Goal: Task Accomplishment & Management: Manage account settings

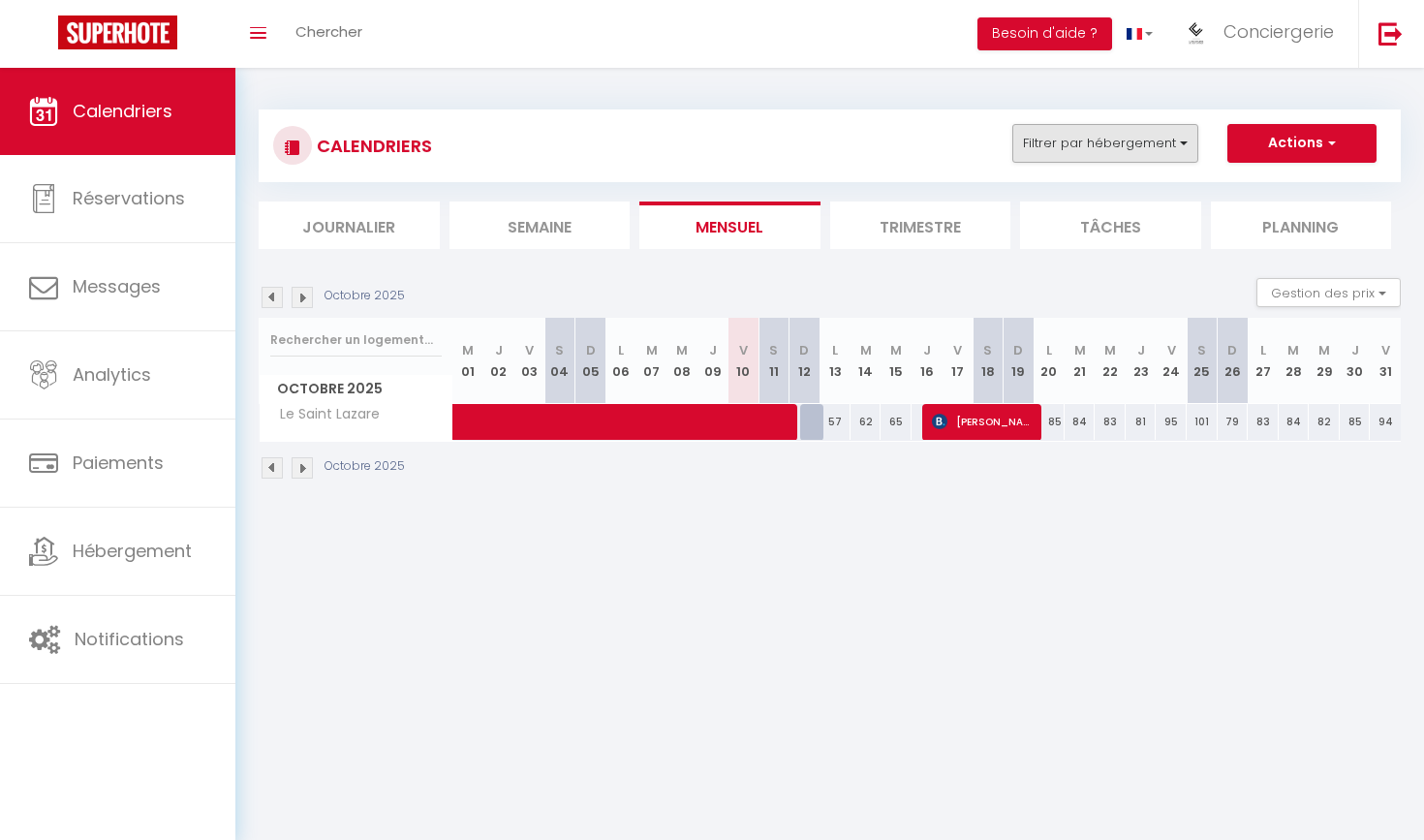
click at [1118, 126] on button "Filtrer par hébergement" at bounding box center [1105, 144] width 186 height 39
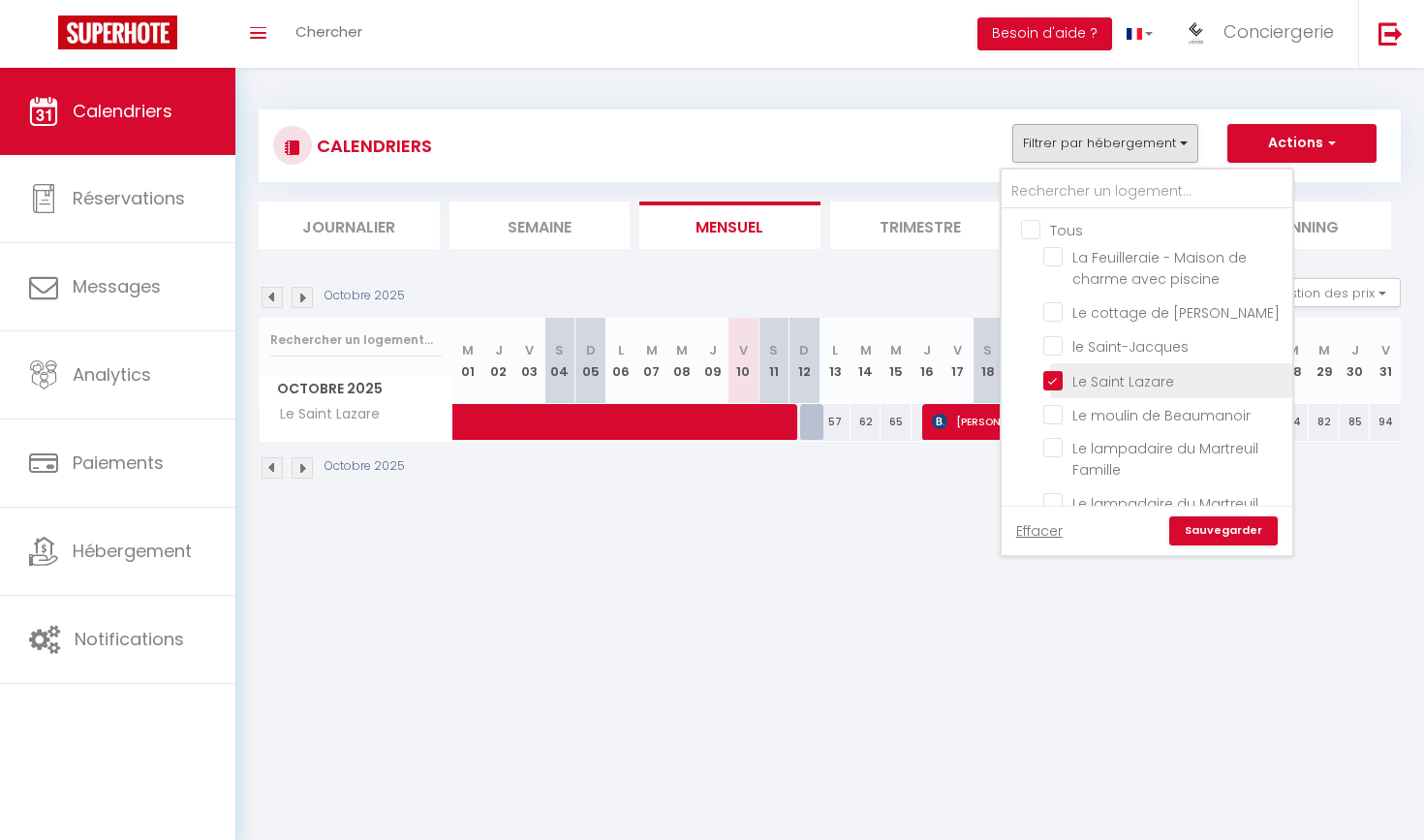
click at [1059, 381] on input "Le Saint Lazare" at bounding box center [1165, 378] width 243 height 20
checkbox input "false"
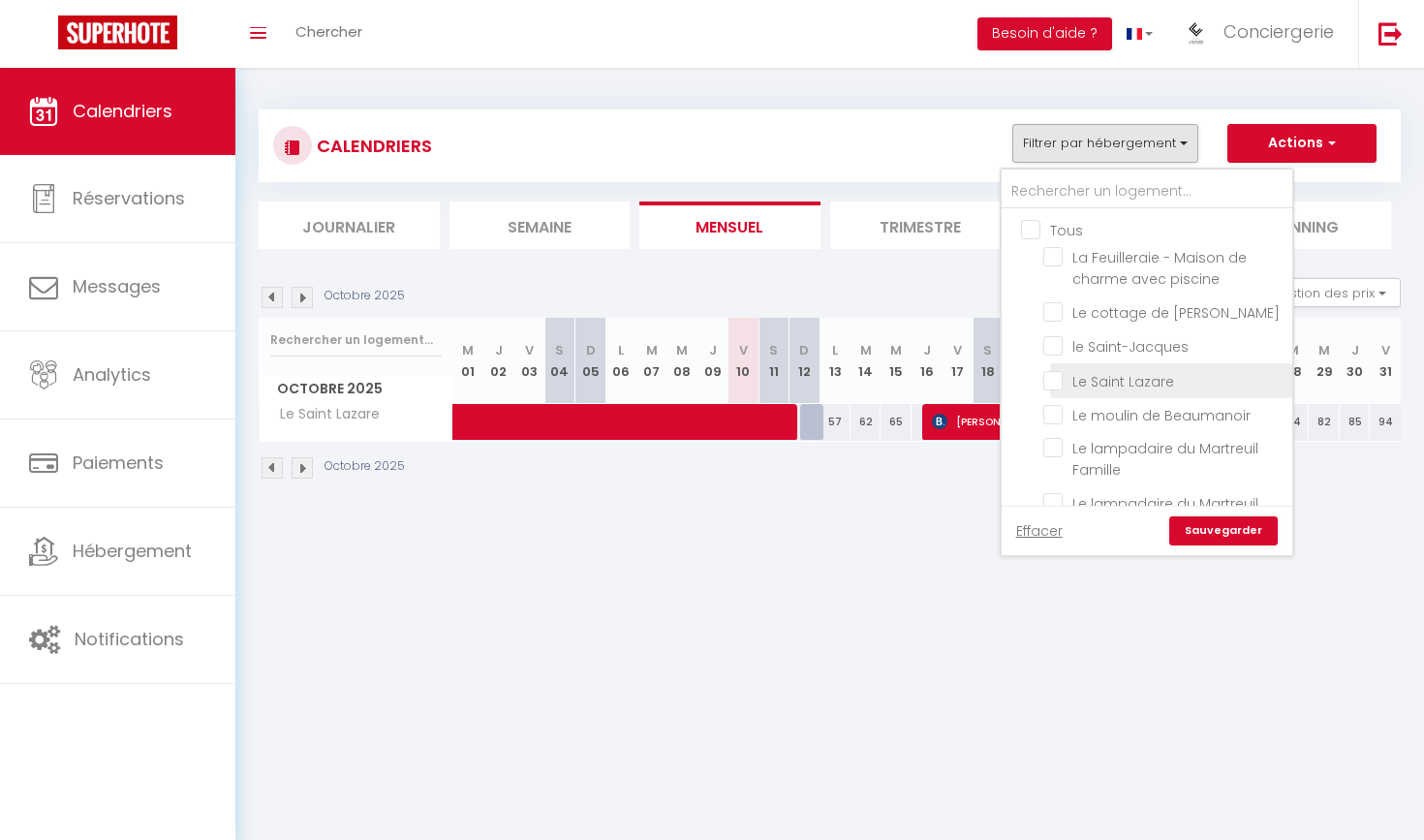
checkbox input "false"
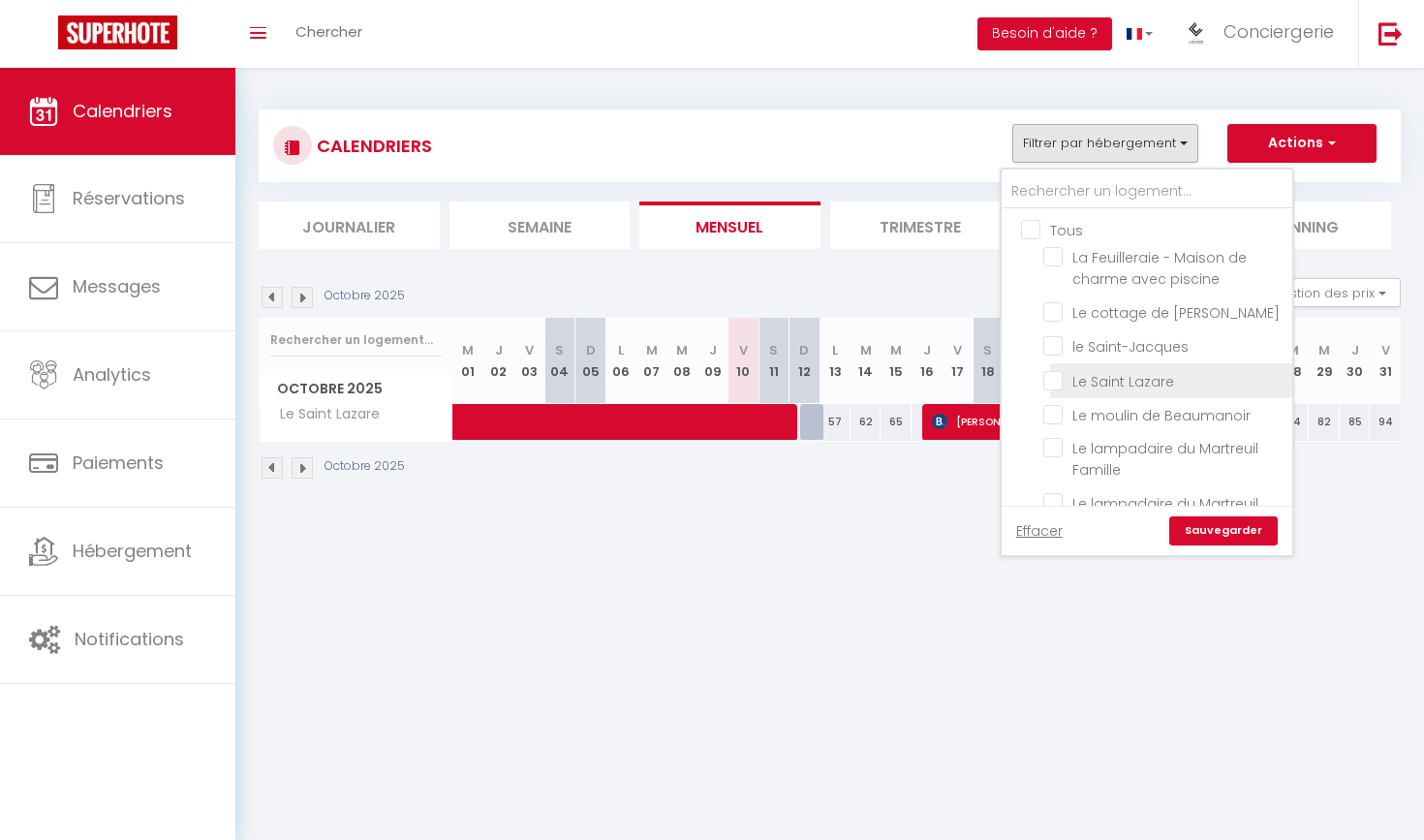
checkbox input "false"
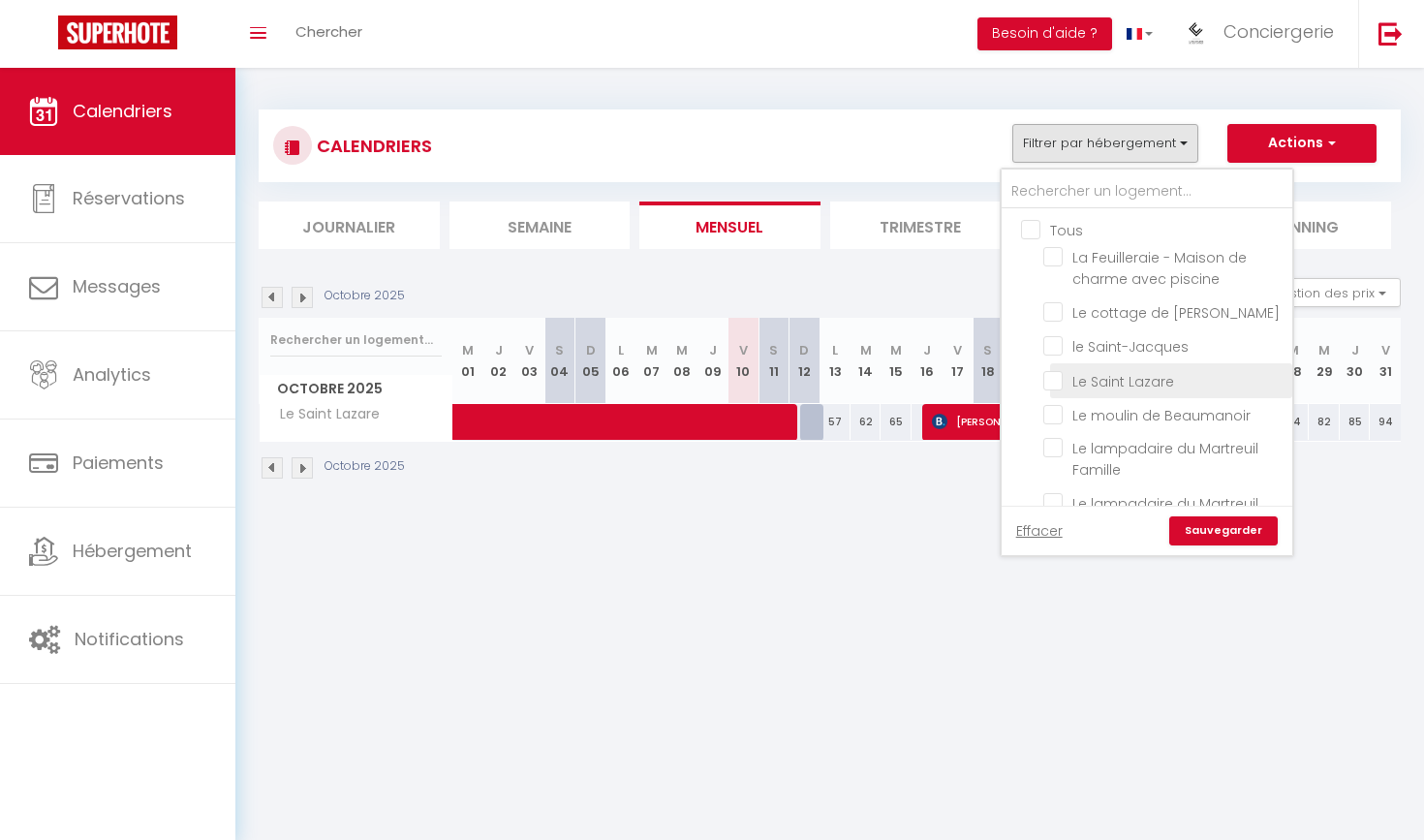
checkbox input "false"
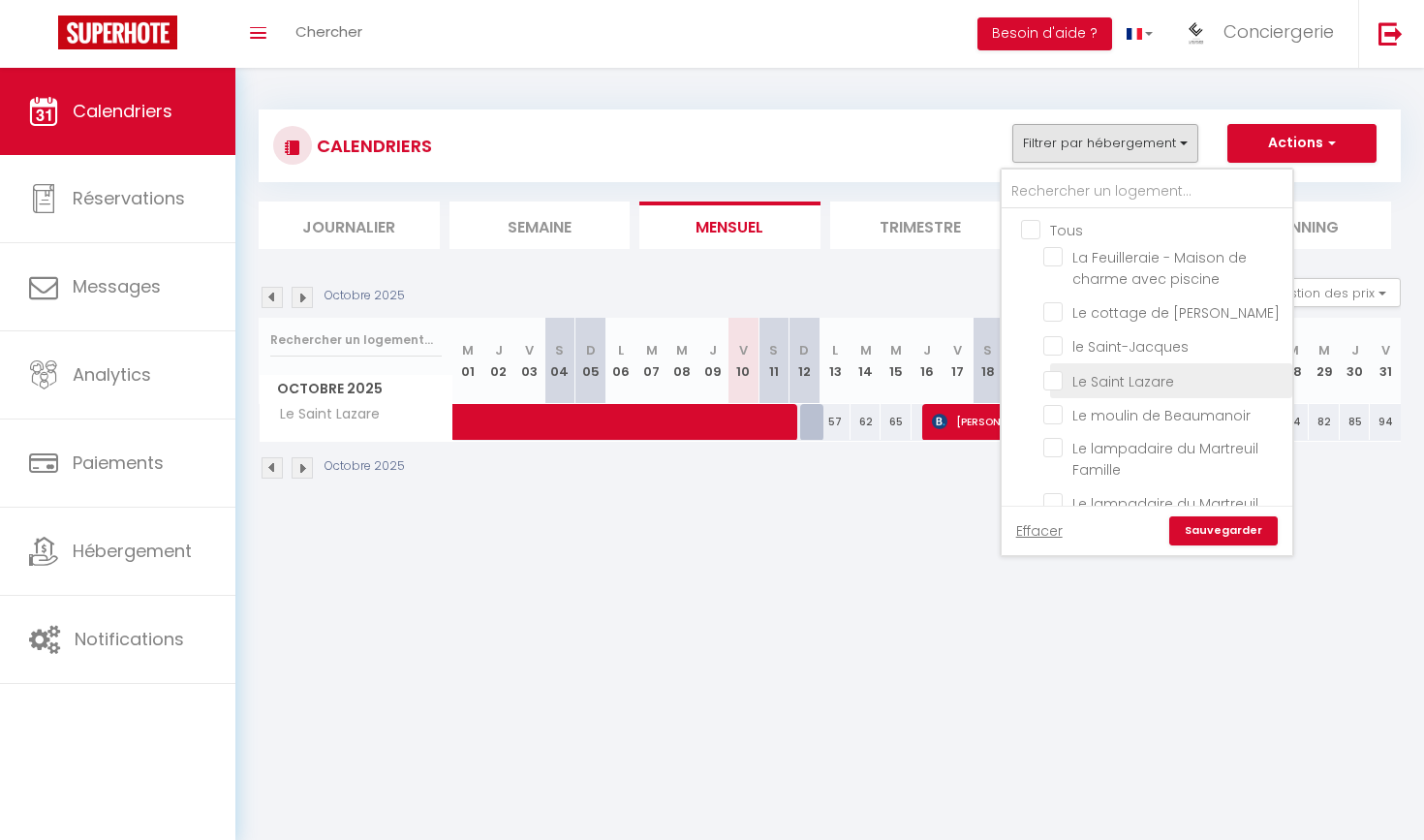
checkbox input "false"
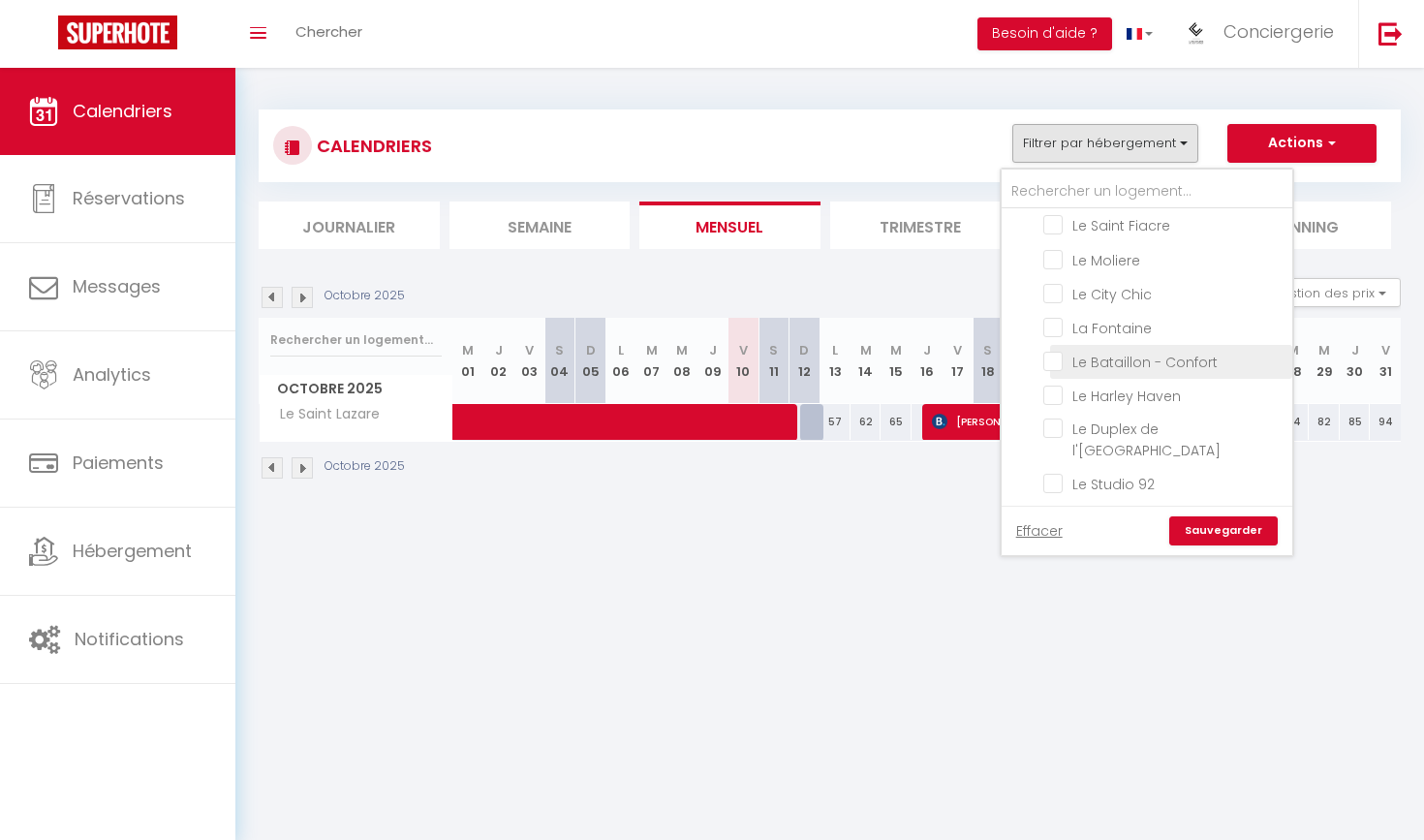
scroll to position [384, 0]
click at [1060, 326] on input "La Fontaine" at bounding box center [1165, 322] width 243 height 20
checkbox input "true"
checkbox input "false"
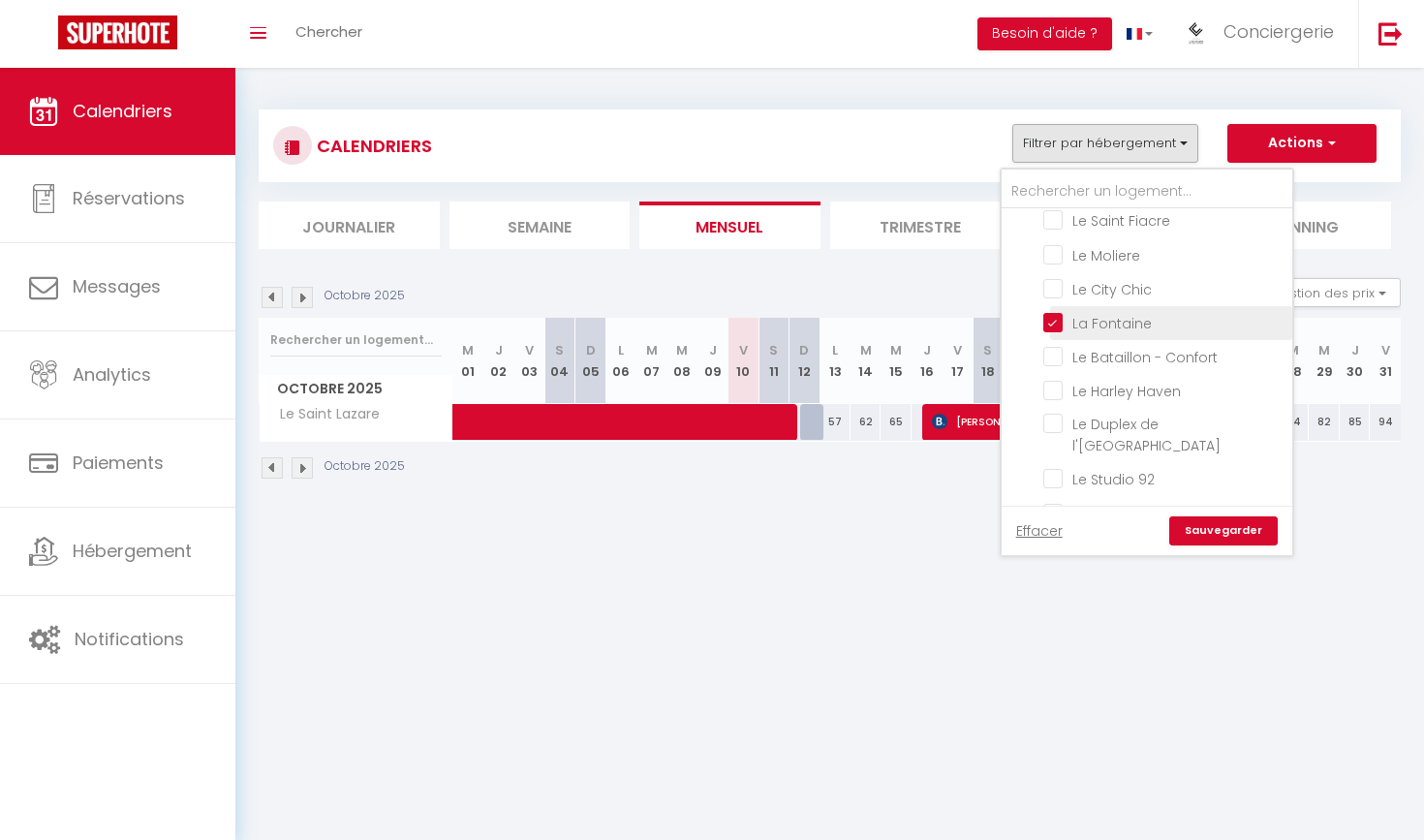
checkbox input "false"
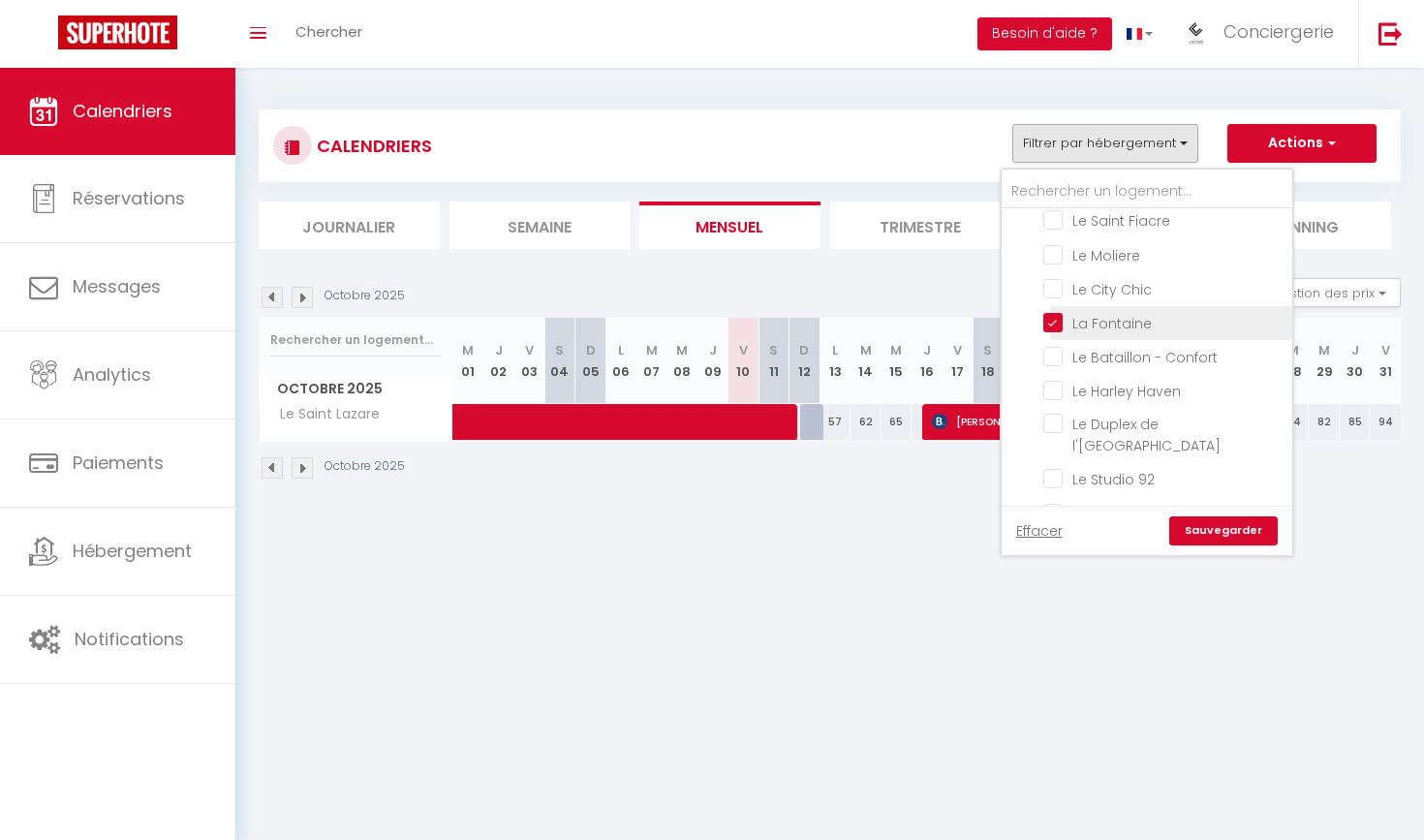
checkbox input "false"
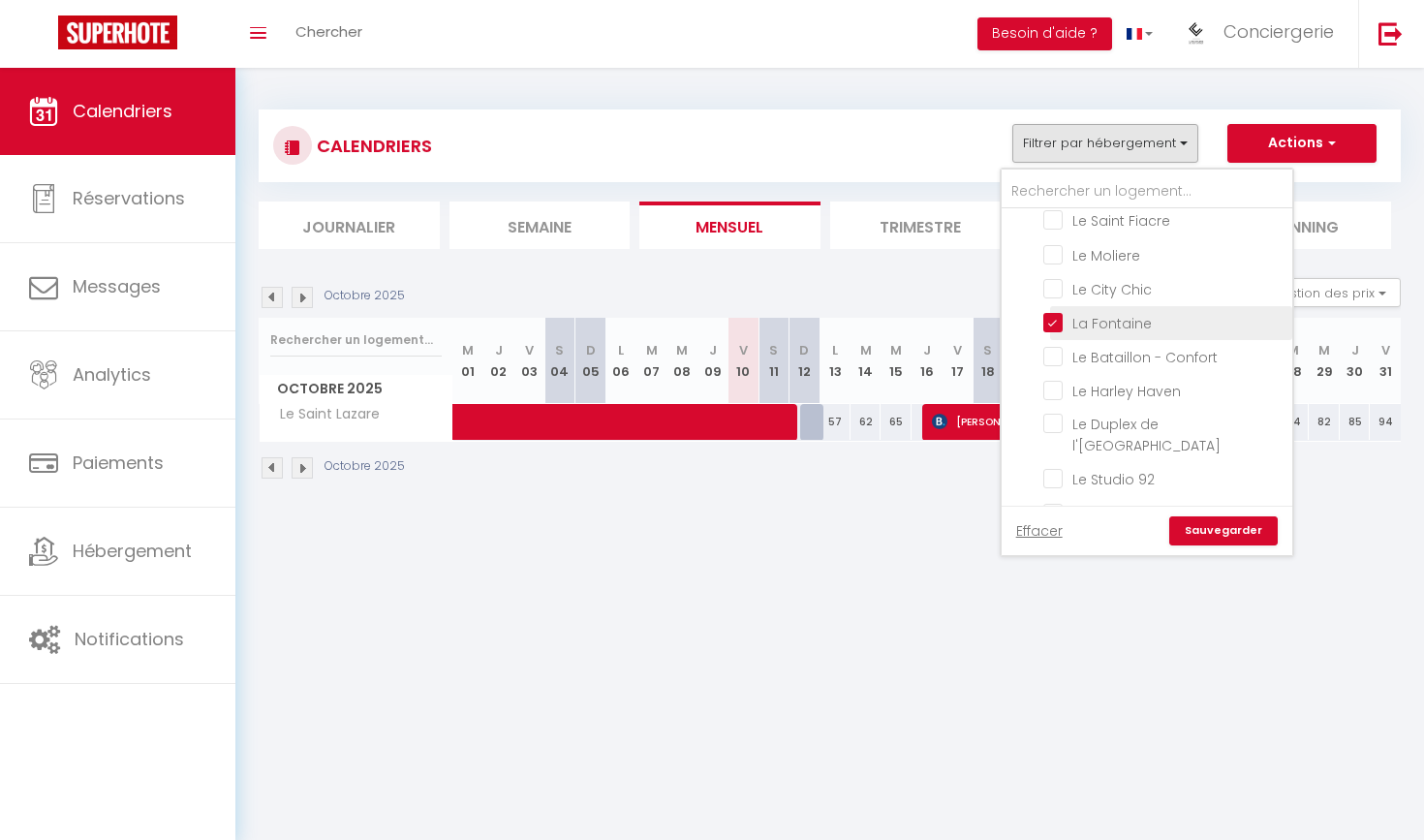
checkbox input "false"
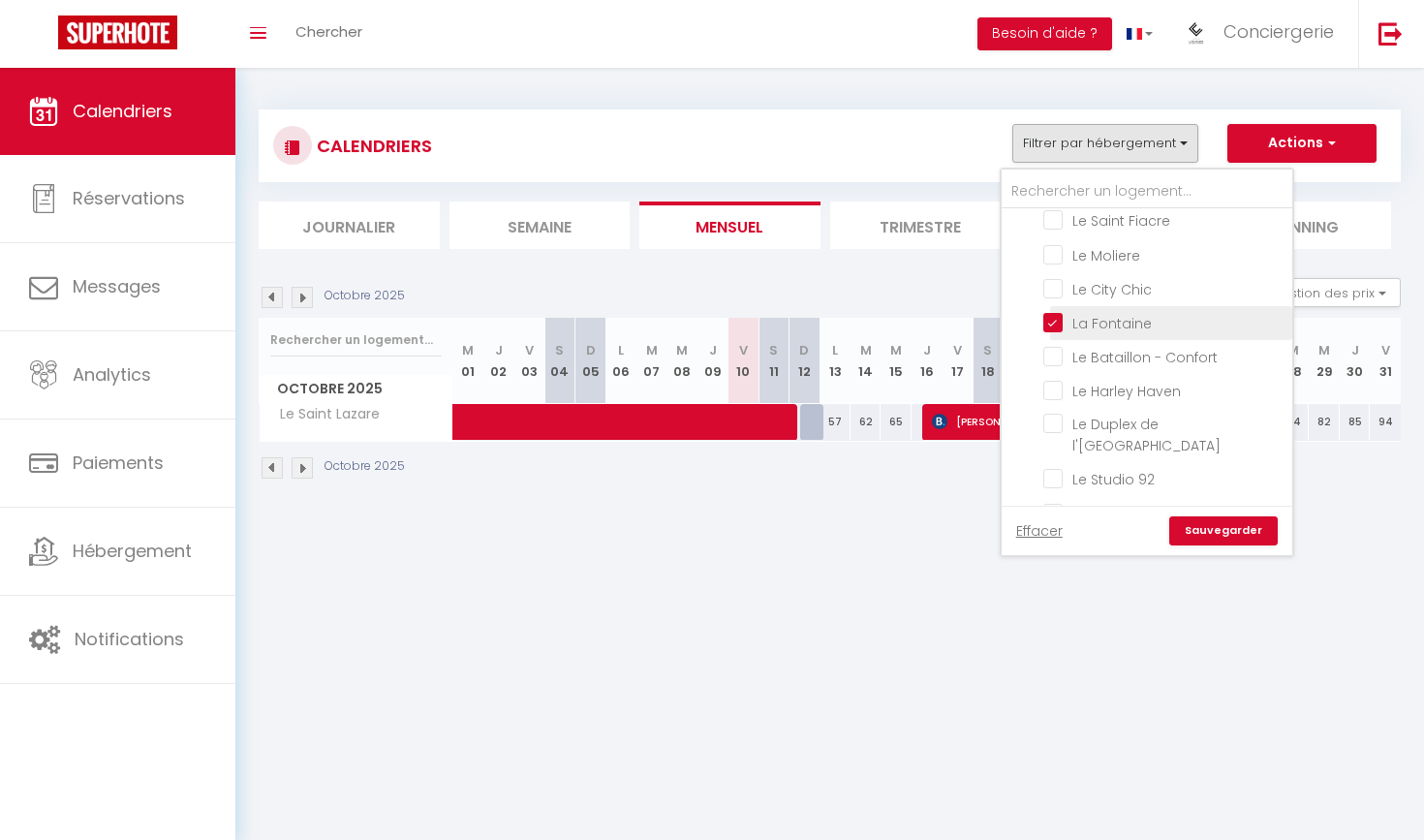
checkbox input "false"
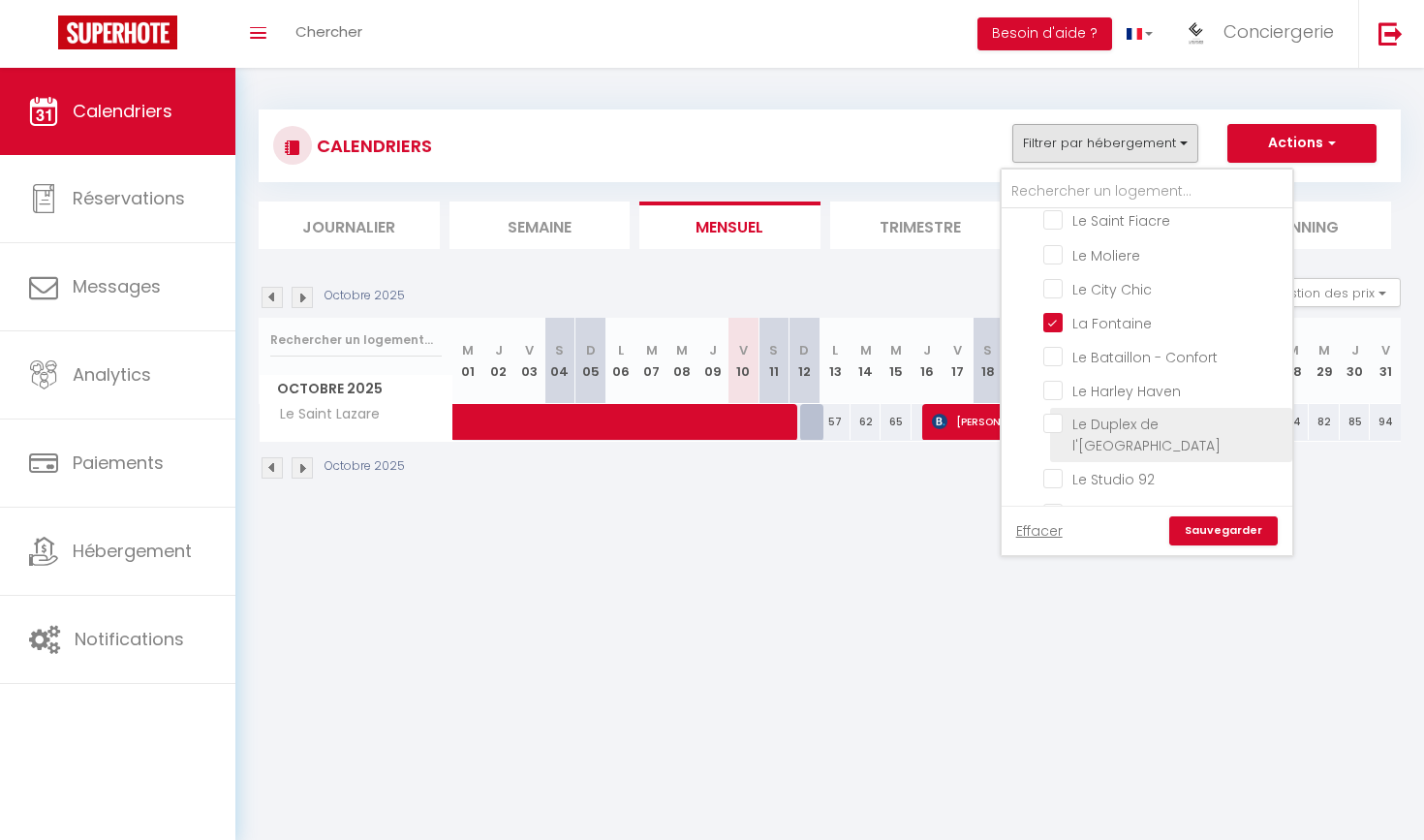
click at [1064, 422] on input "Le Duplex de l'[GEOGRAPHIC_DATA]" at bounding box center [1165, 423] width 243 height 20
checkbox input "true"
checkbox input "false"
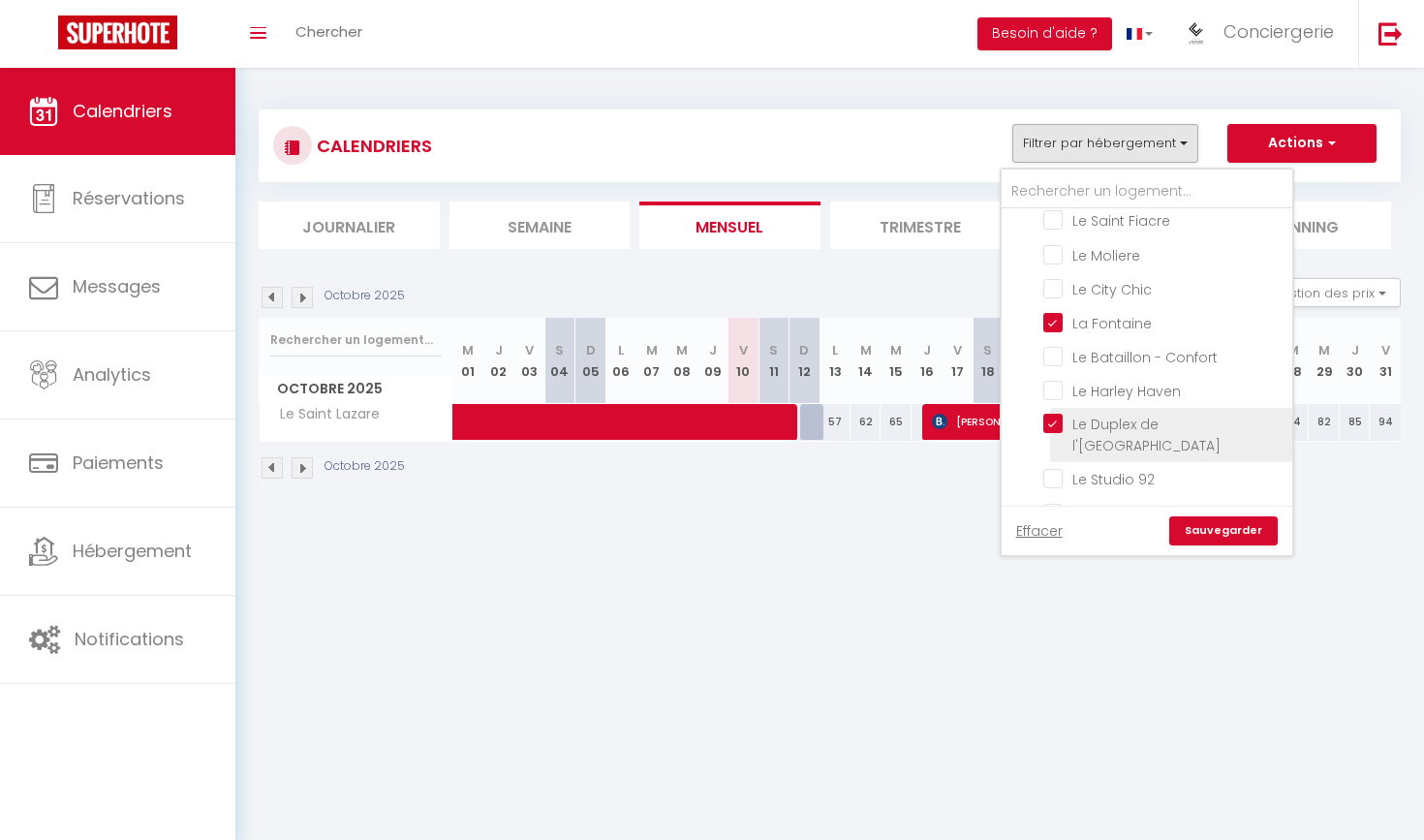
checkbox input "false"
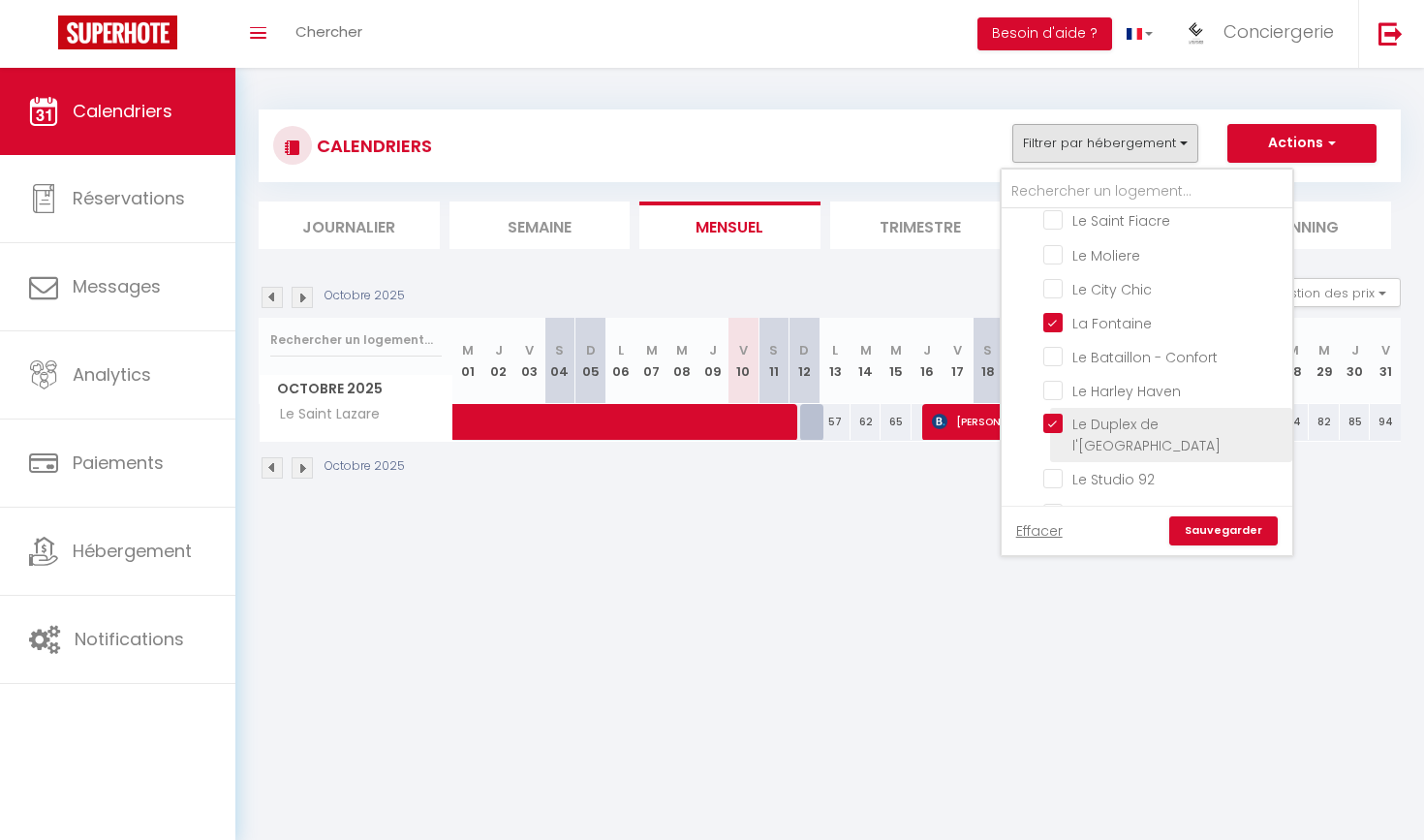
checkbox input "false"
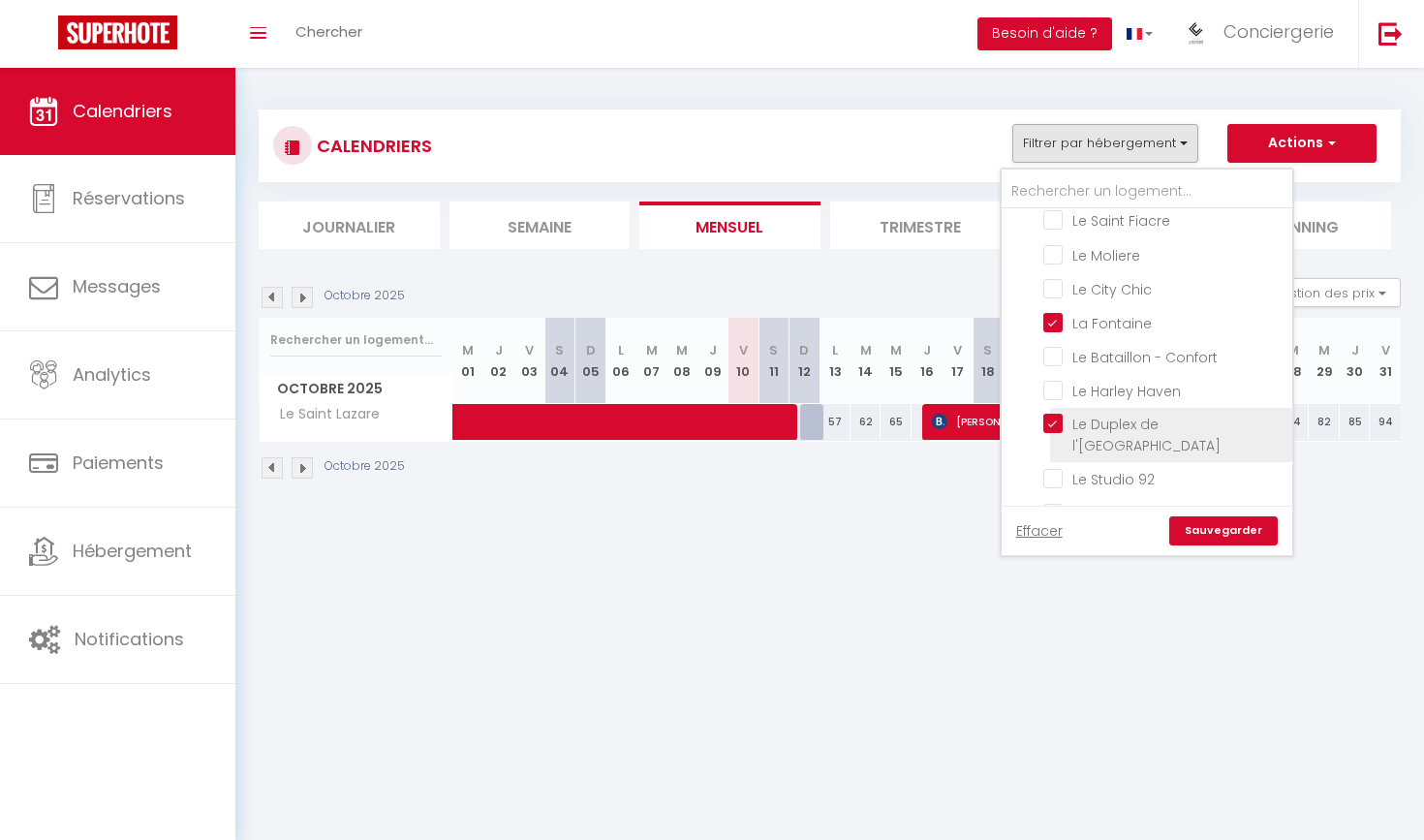
checkbox input "false"
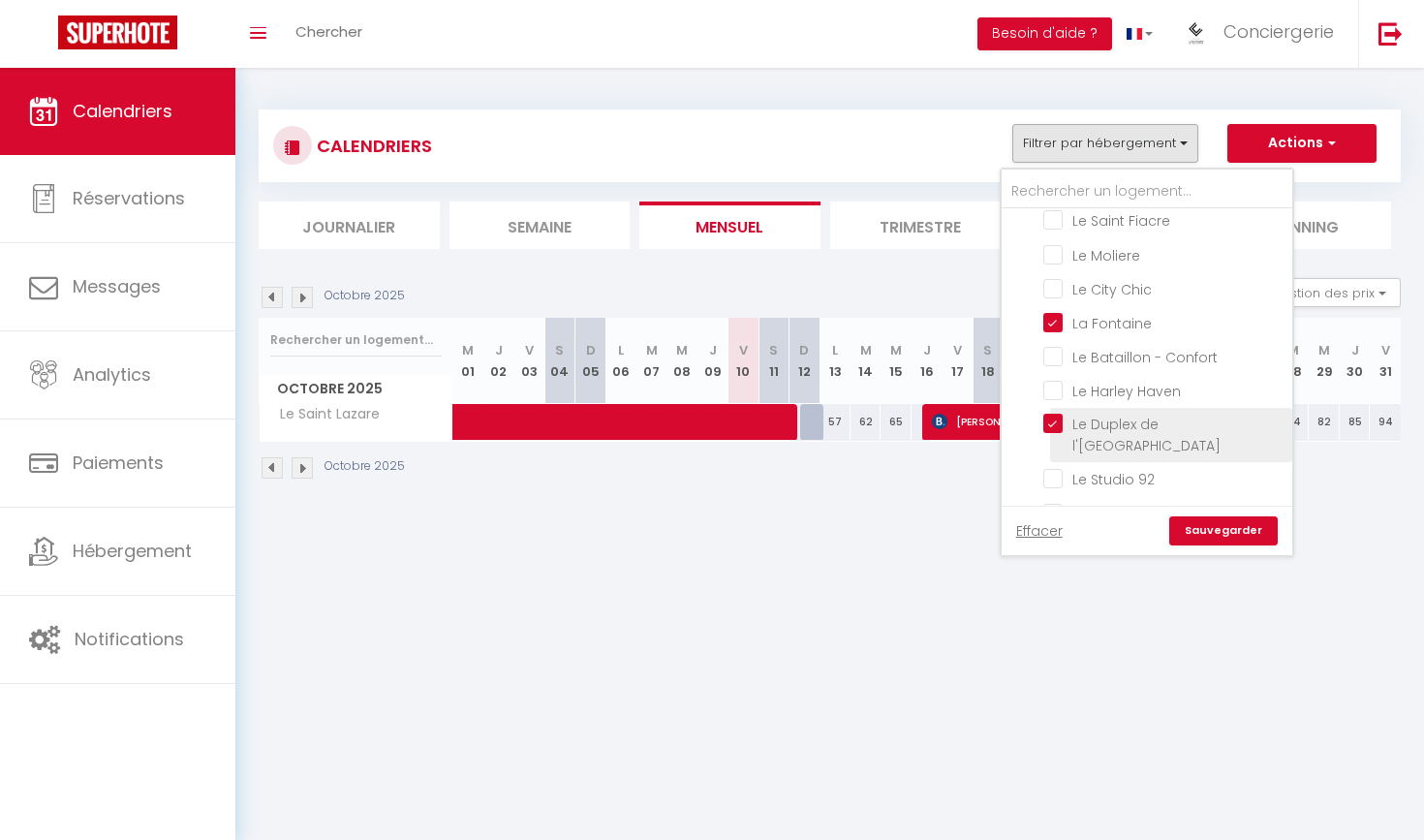
checkbox input "false"
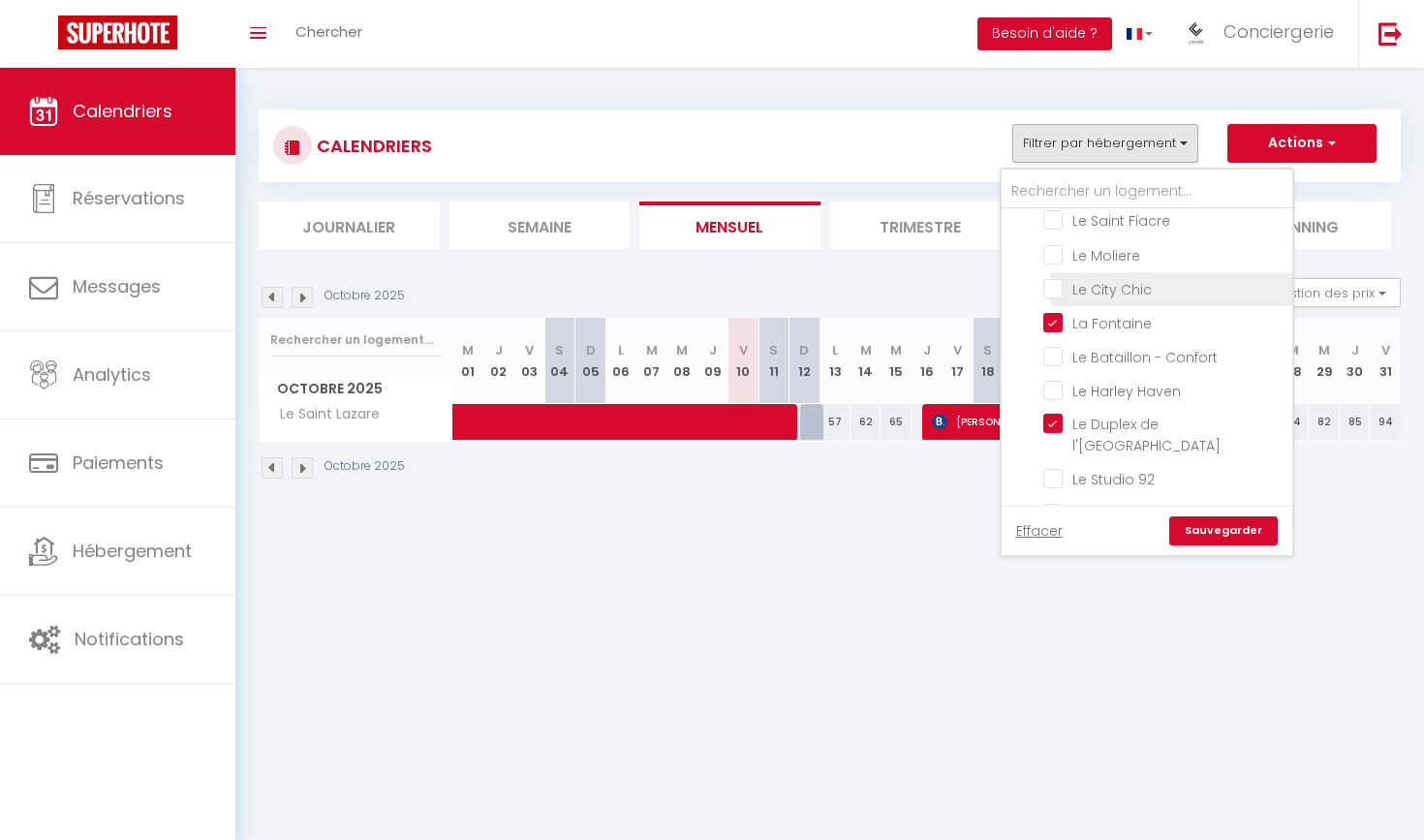
click at [1055, 285] on input "Le City Chic" at bounding box center [1165, 287] width 243 height 20
checkbox input "true"
checkbox input "false"
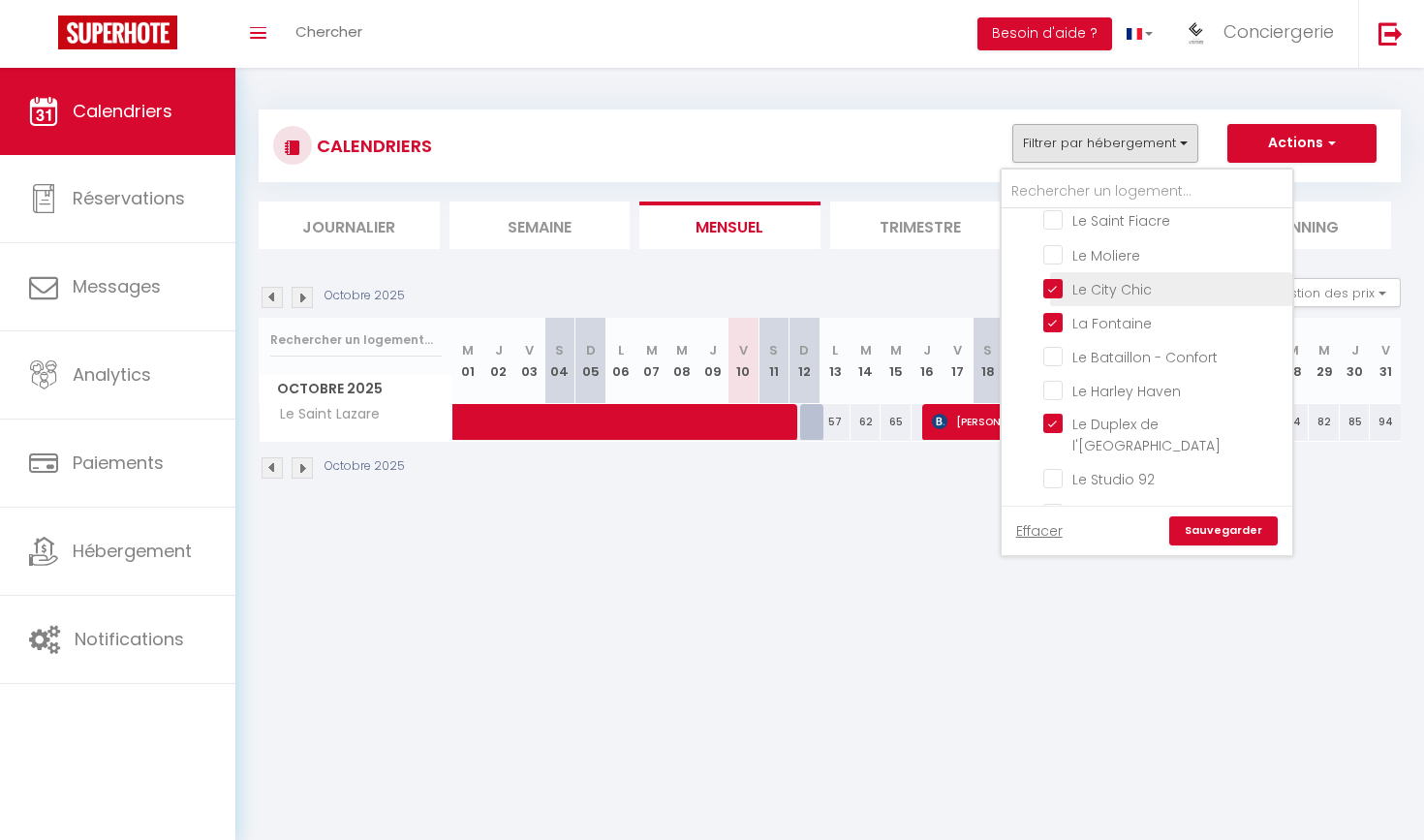
checkbox input "false"
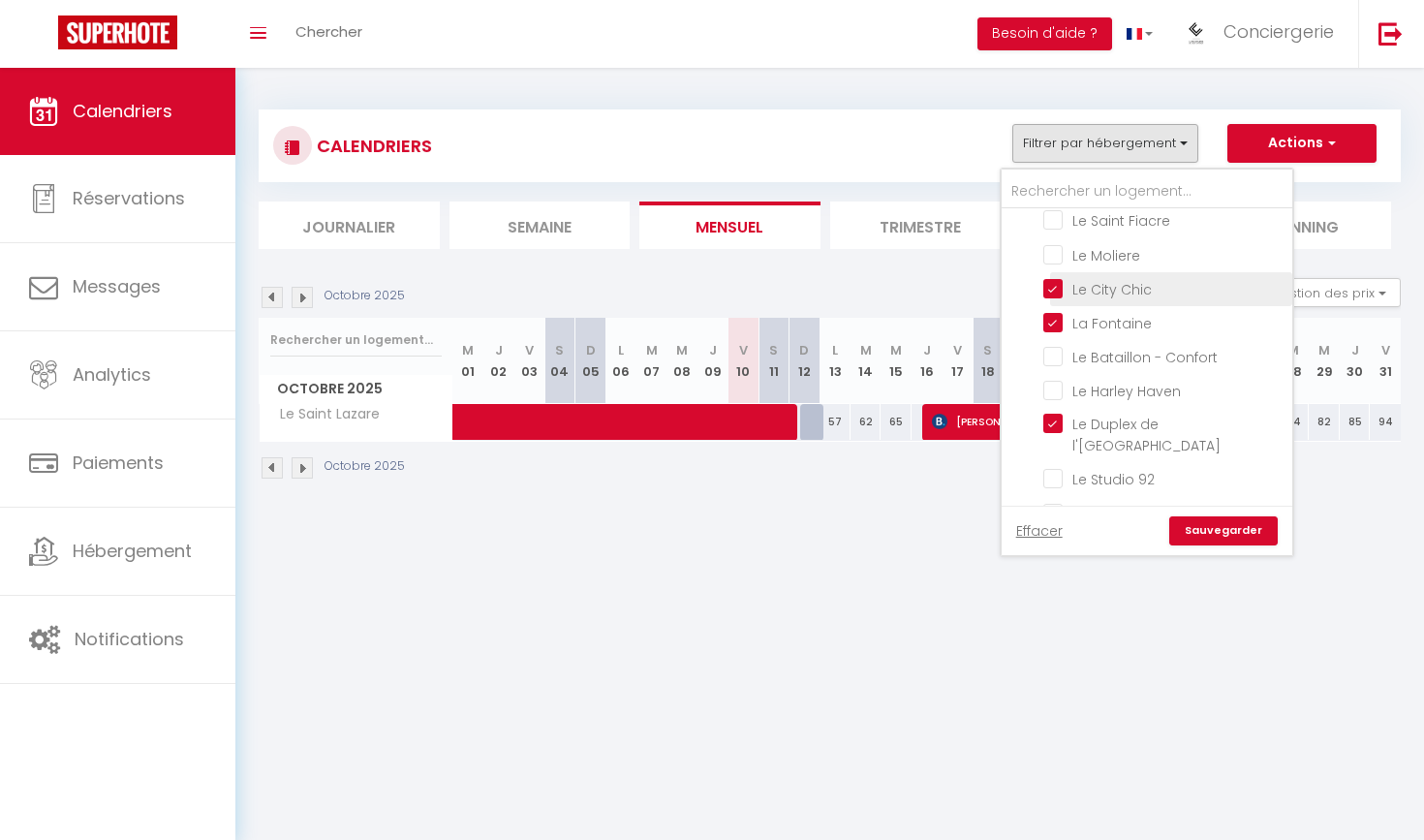
checkbox input "false"
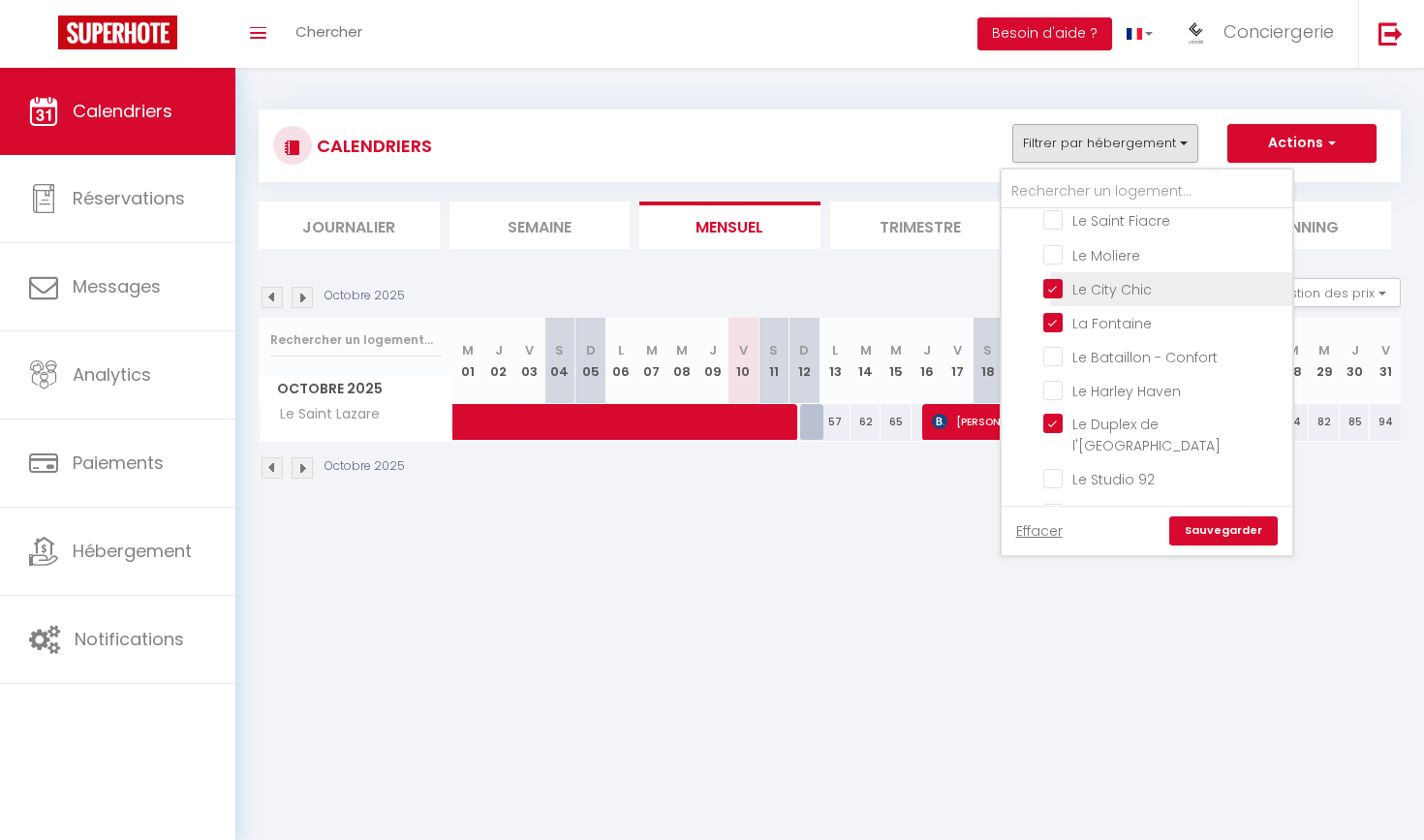
checkbox input "false"
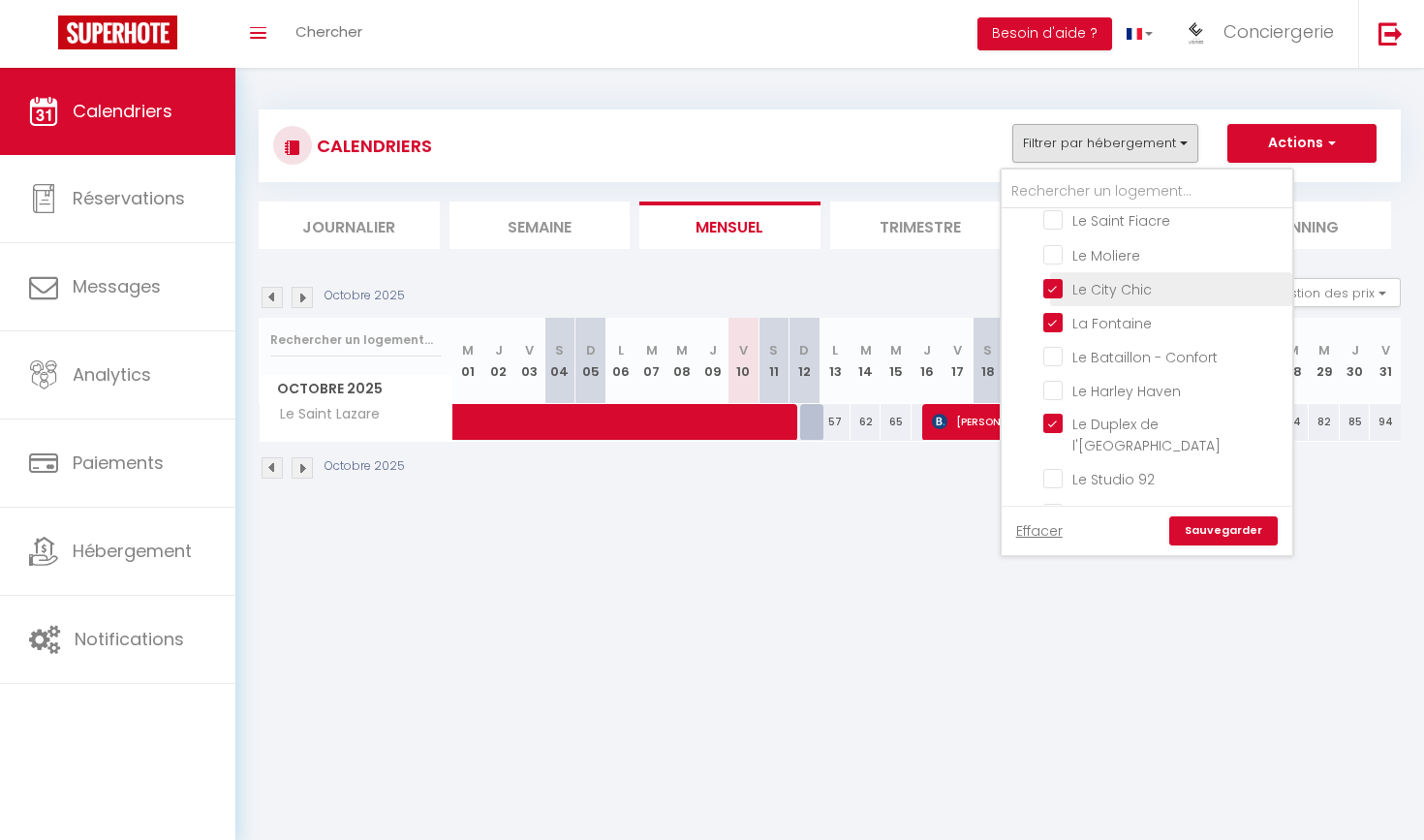
checkbox input "false"
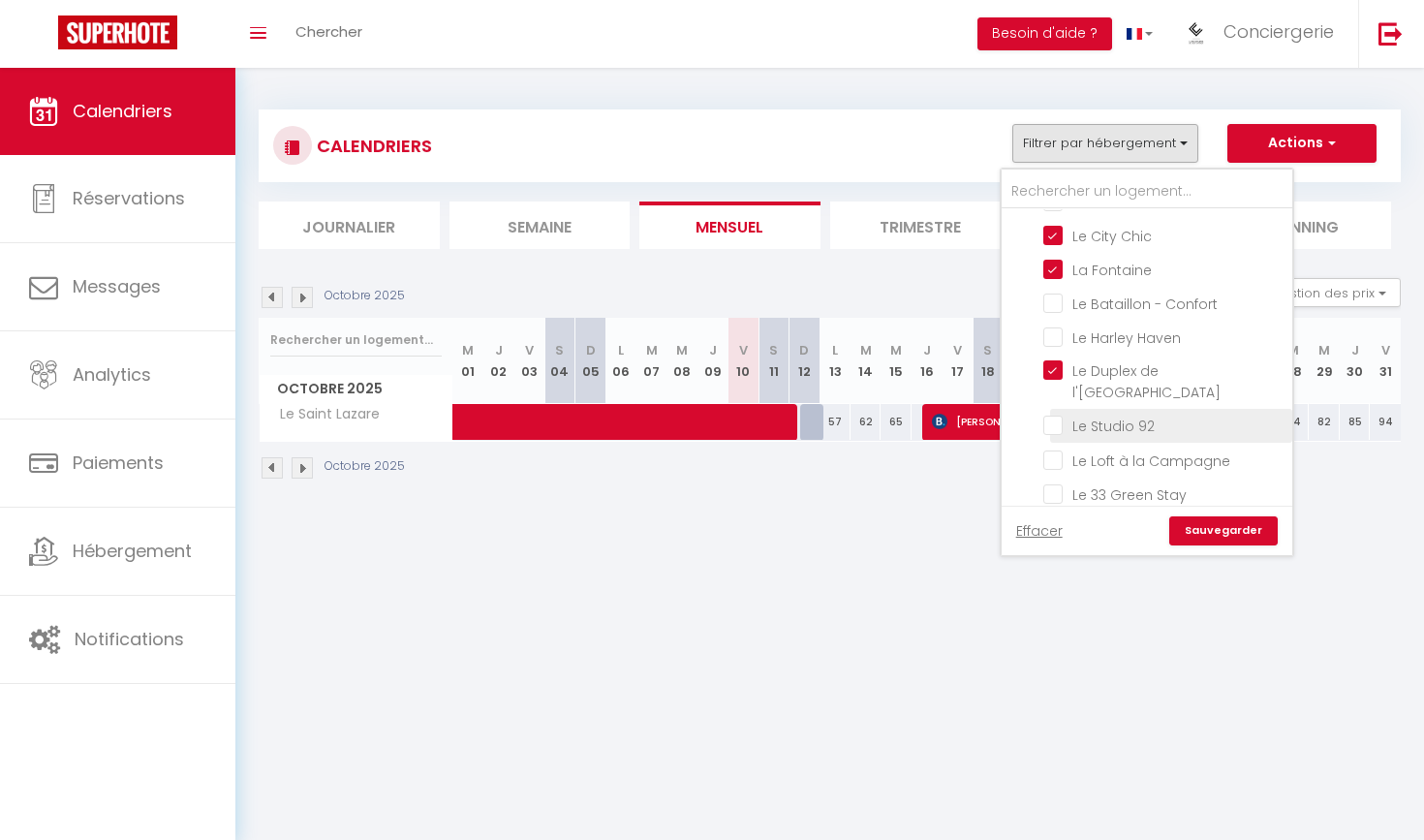
scroll to position [448, 0]
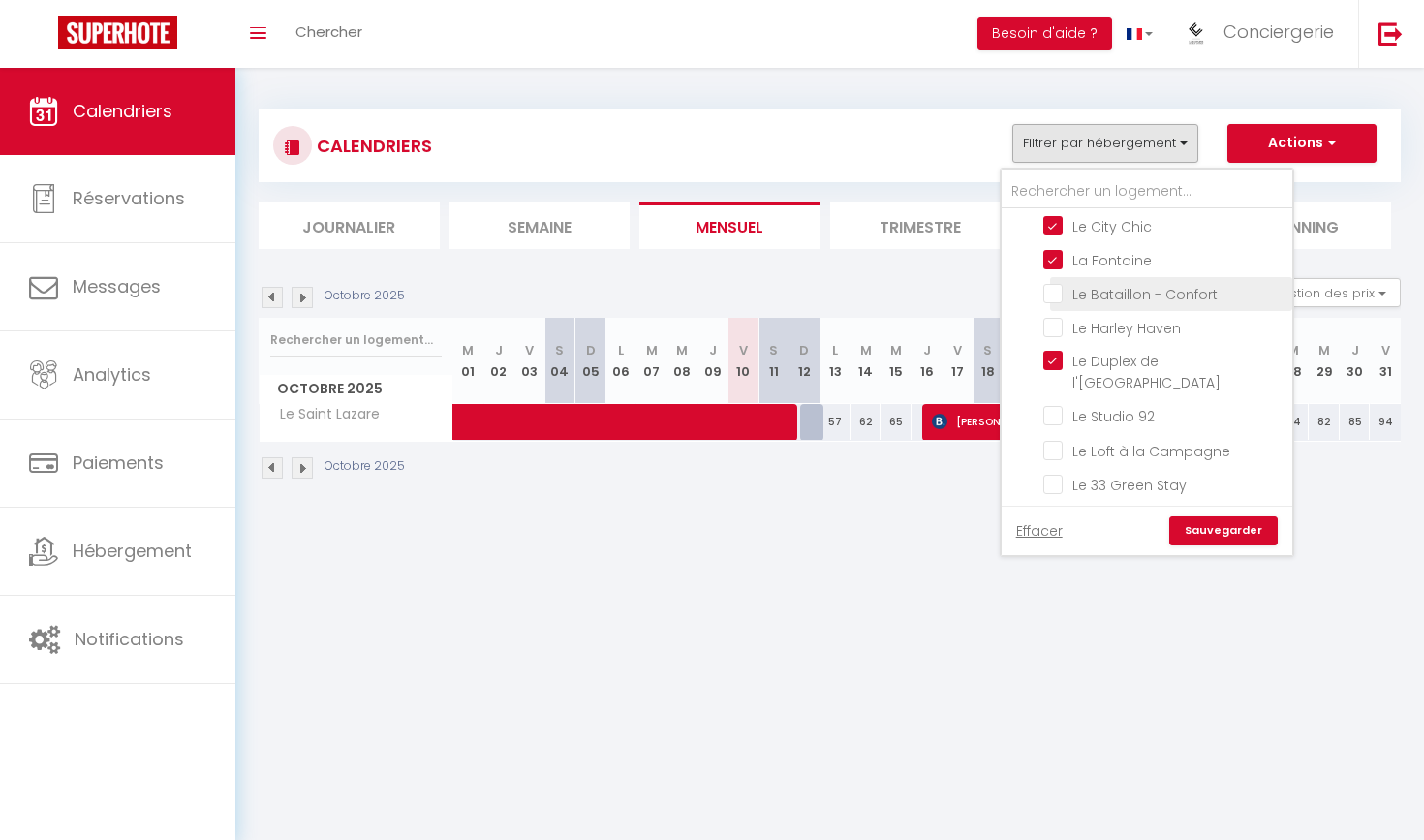
click at [1048, 297] on input "Le Bataillon - Confort" at bounding box center [1165, 292] width 243 height 20
checkbox input "true"
checkbox input "false"
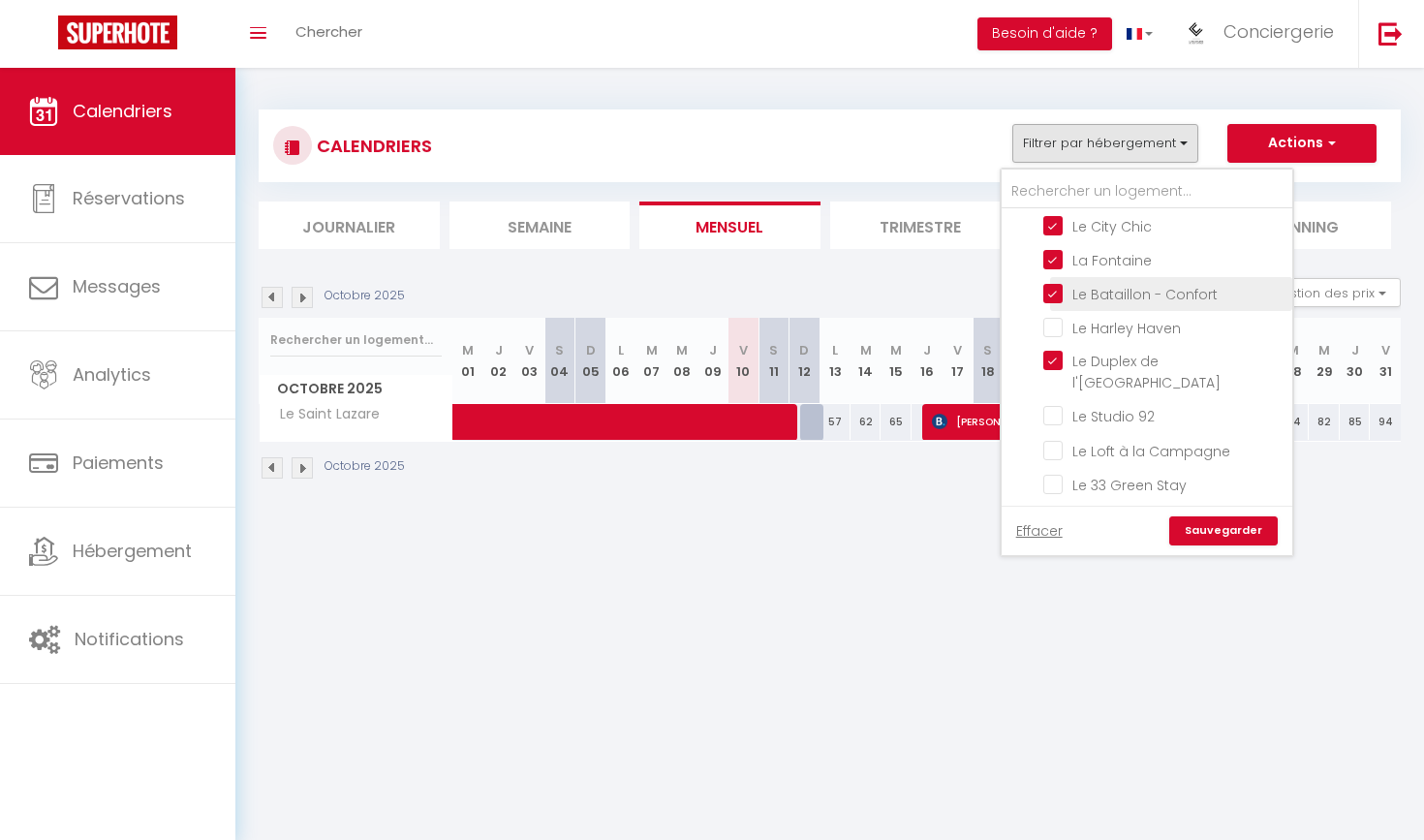
checkbox input "false"
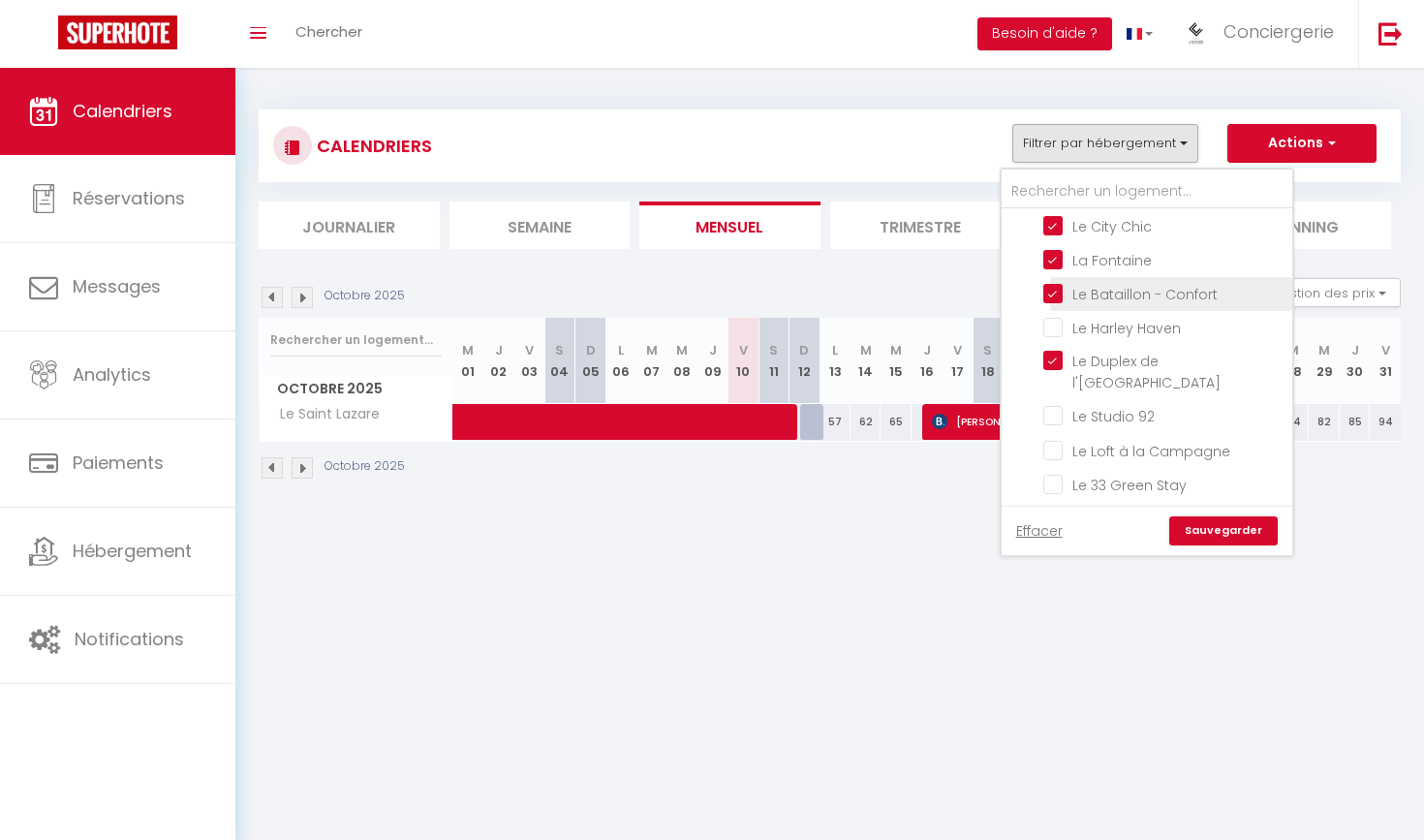
checkbox input "false"
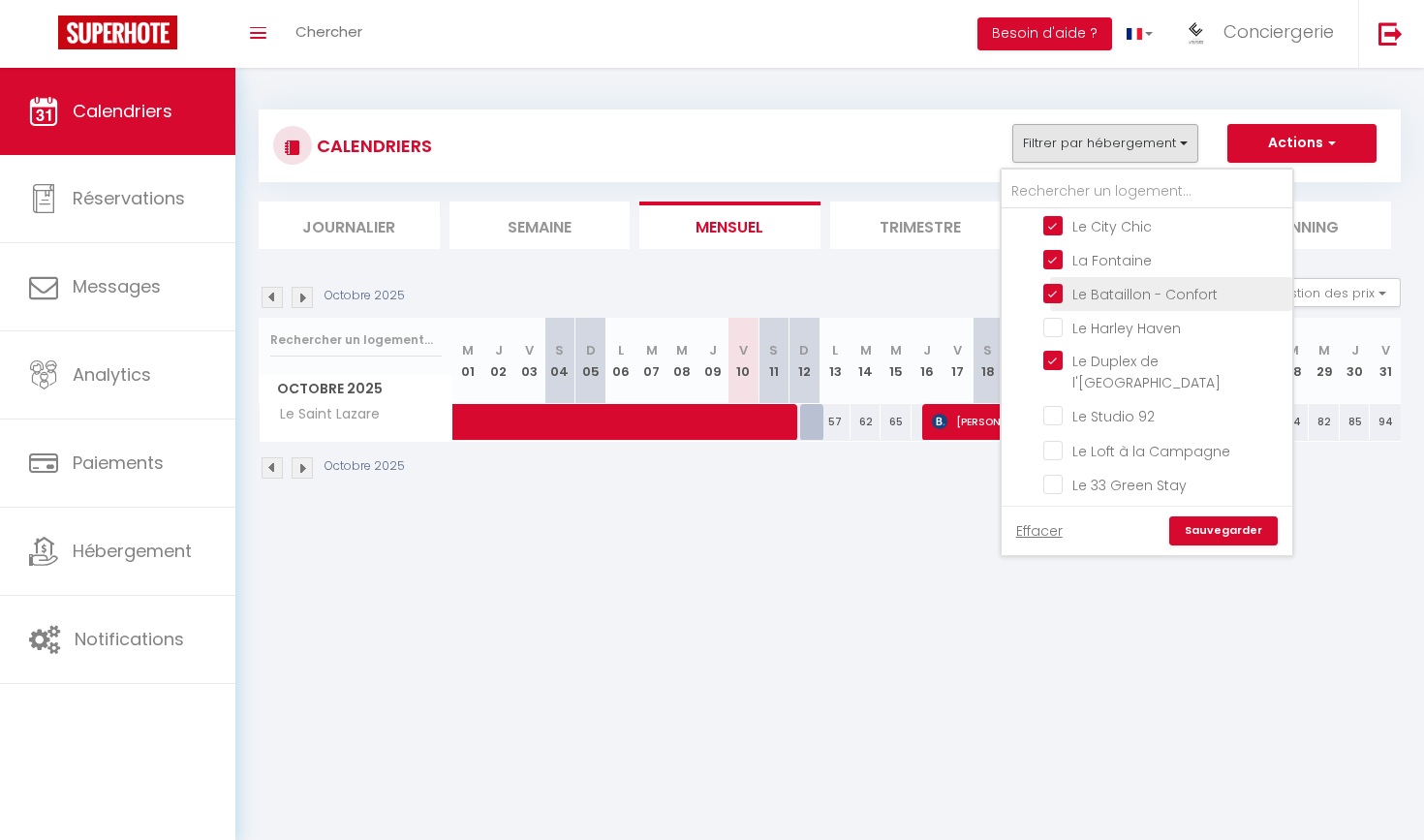
checkbox input "false"
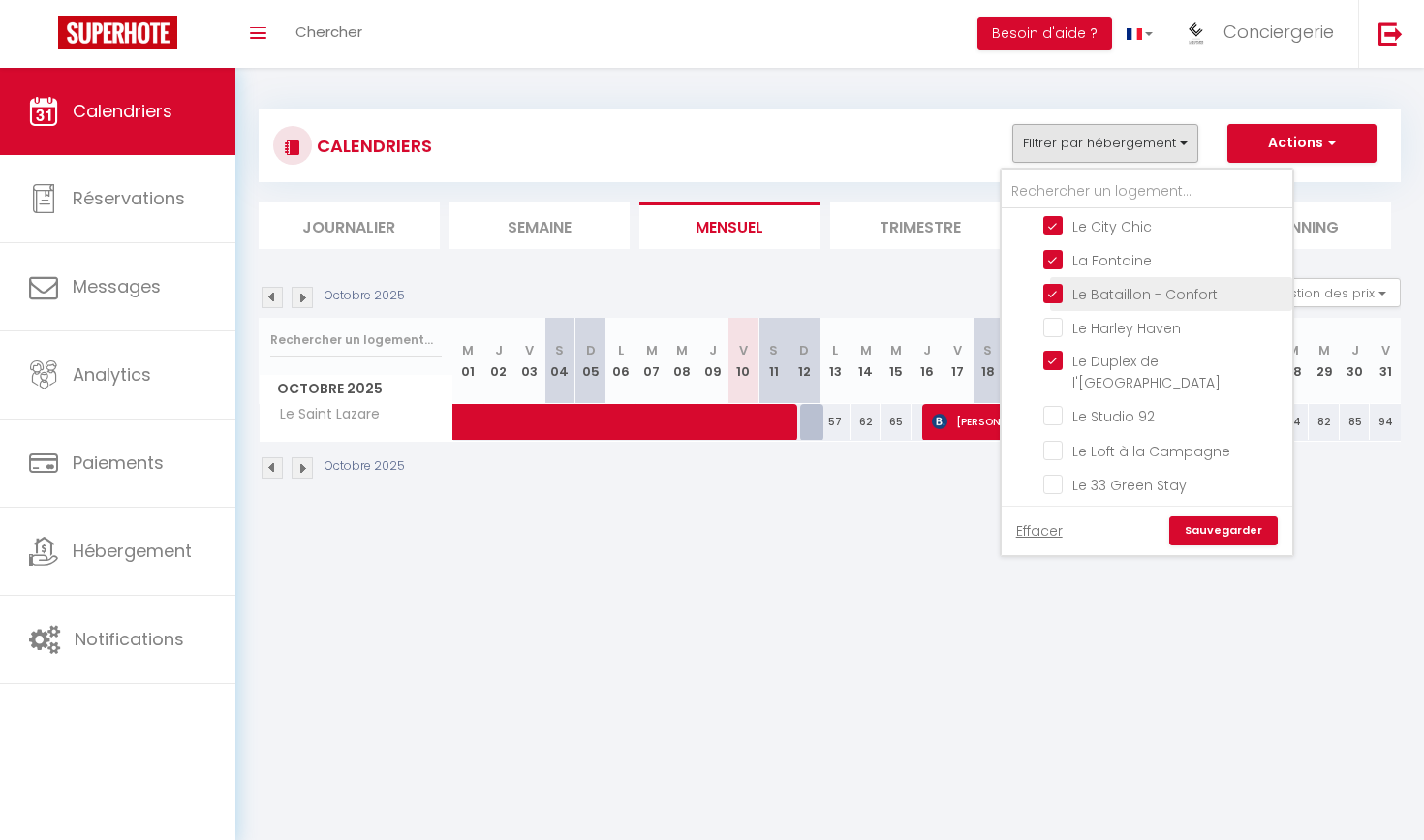
checkbox input "false"
click at [1206, 533] on link "Sauvegarder" at bounding box center [1224, 531] width 109 height 29
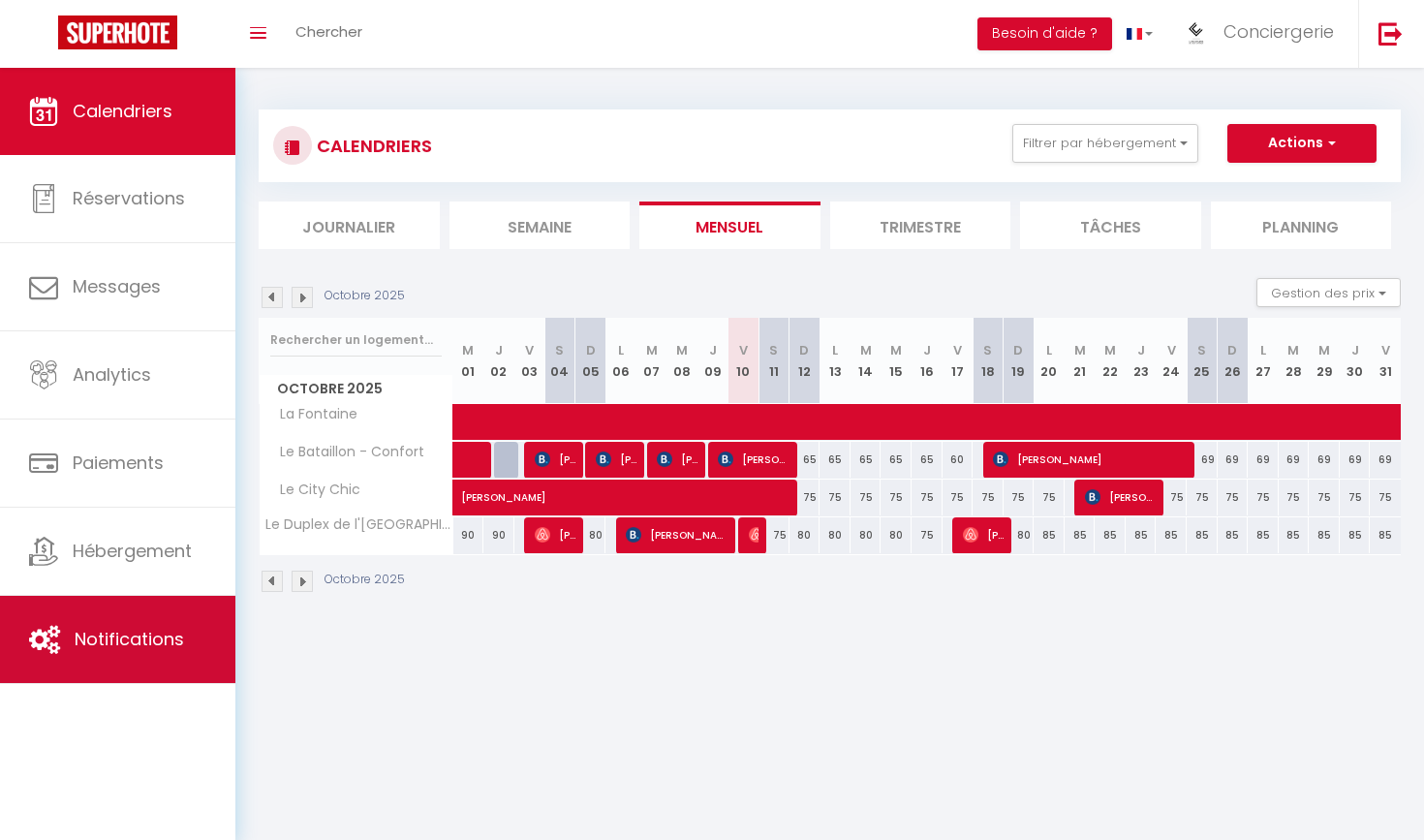
click at [133, 645] on span "Notifications" at bounding box center [129, 639] width 110 height 24
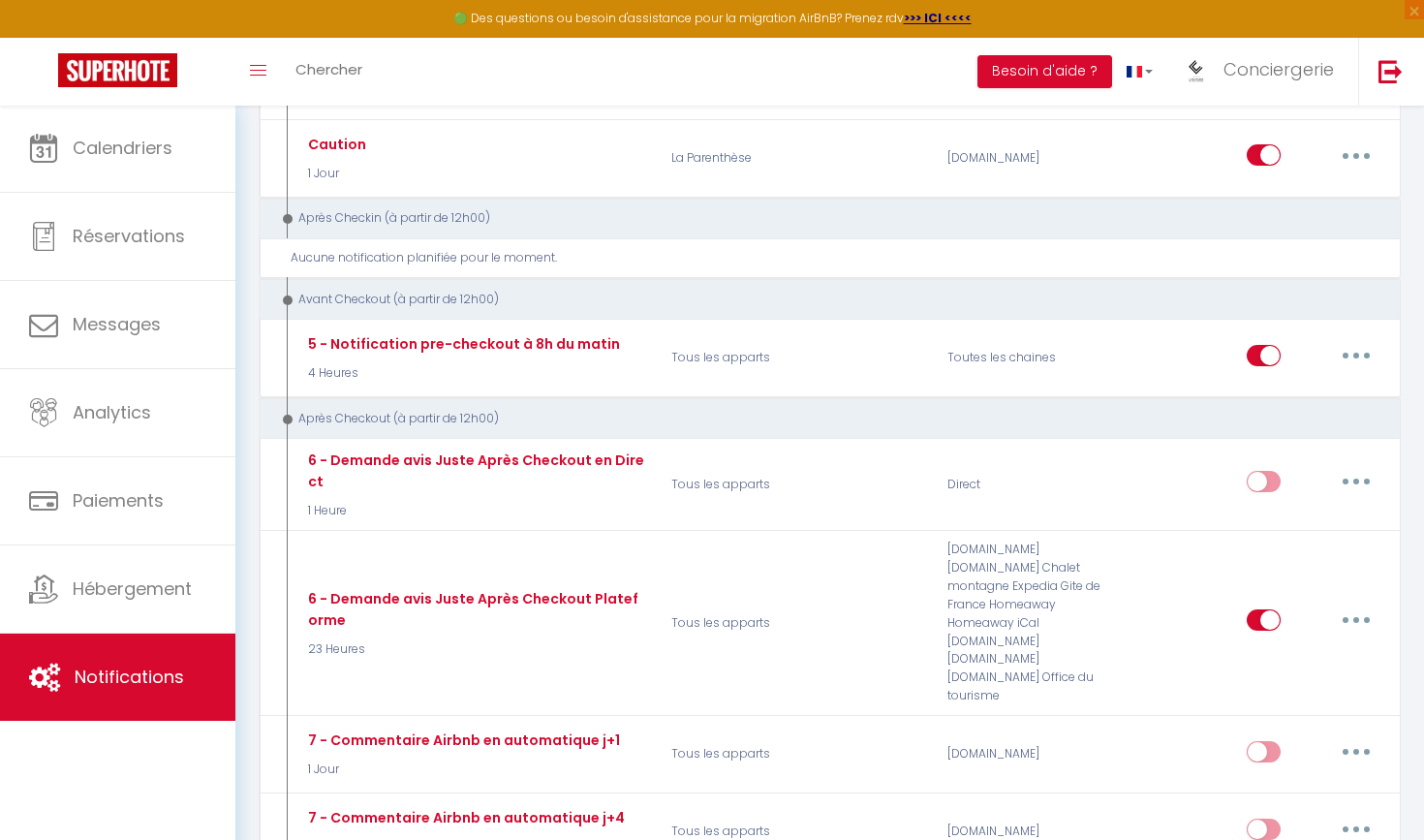
scroll to position [1330, 0]
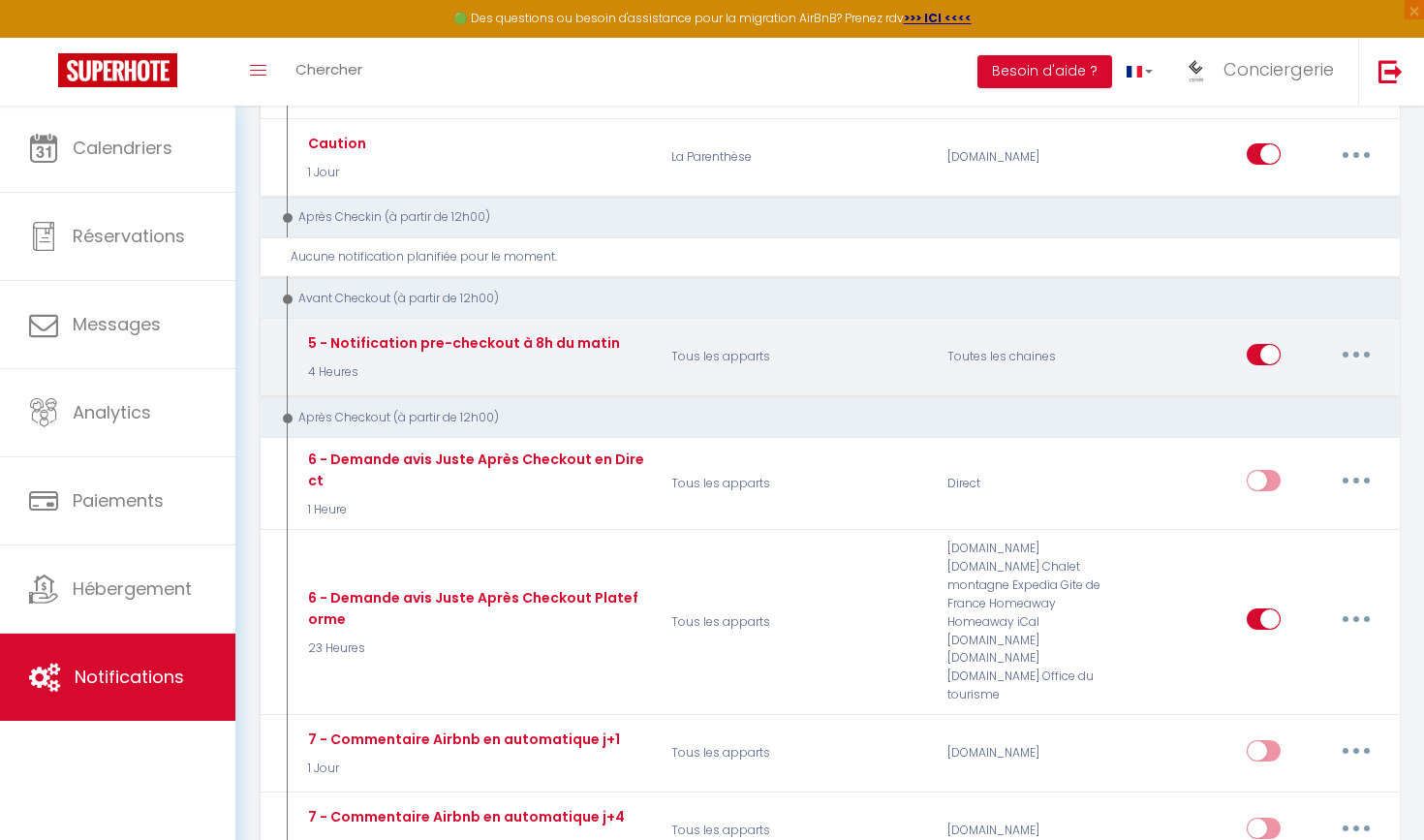
click at [1372, 339] on button "button" at bounding box center [1356, 355] width 54 height 31
click at [1266, 381] on link "Editer" at bounding box center [1306, 398] width 144 height 33
type input "5 - Notification pre-checkout à 8h du matin"
select select "4"
select select "4 Heures"
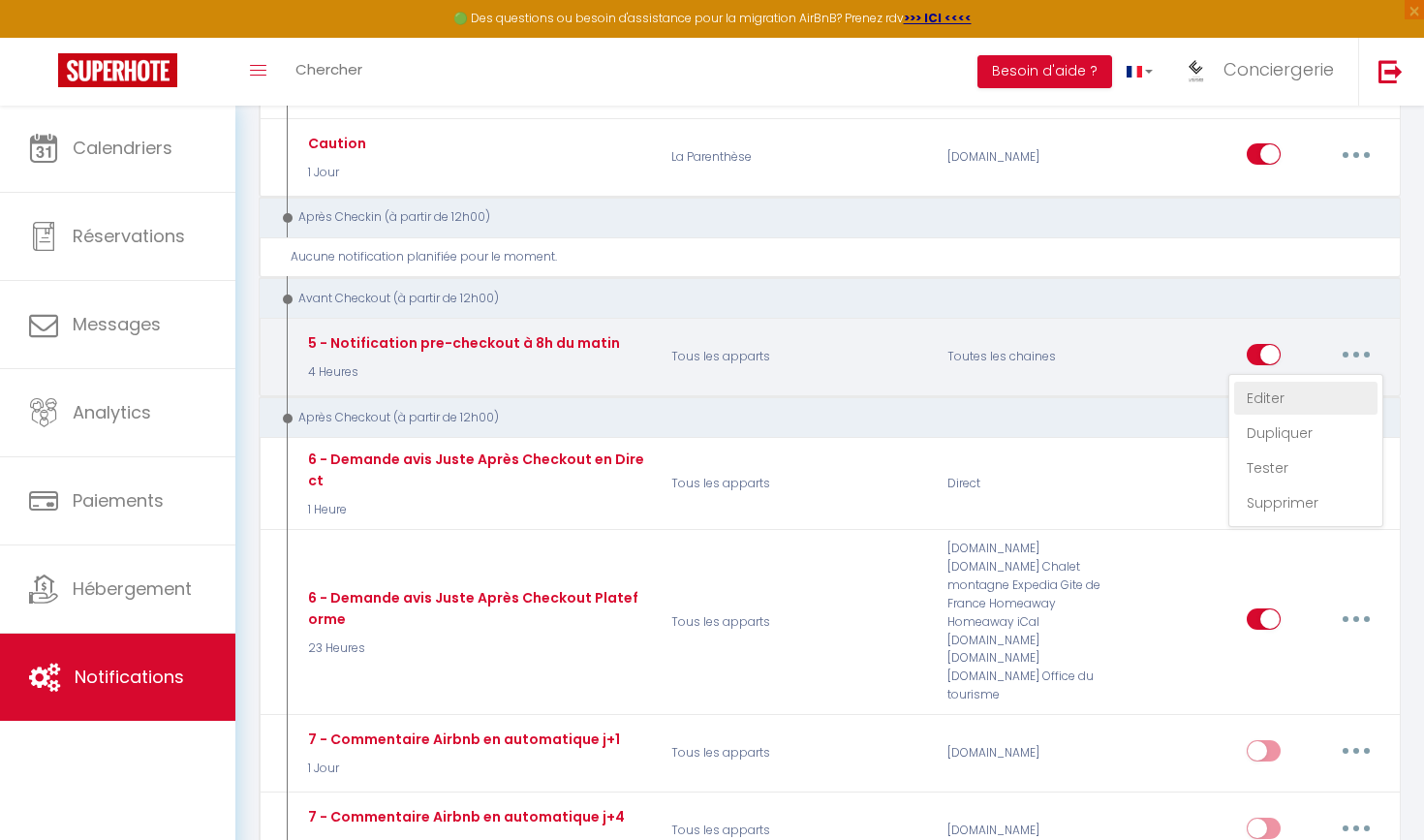
select select
checkbox input "true"
checkbox input "false"
radio input "true"
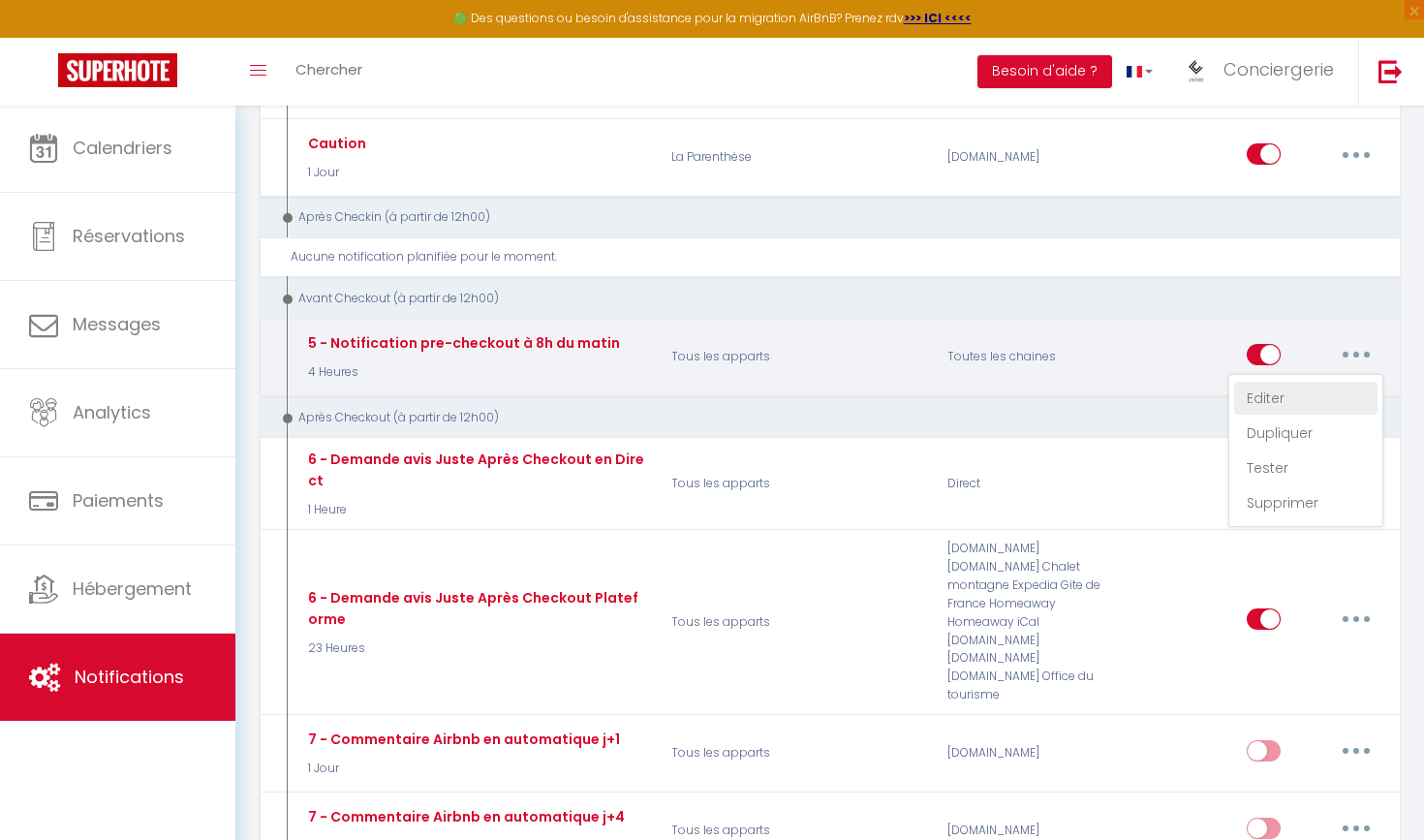
type input "Procédure pour votre départ - [GUEST:FIRST_NAME] [GUEST:NAME]"
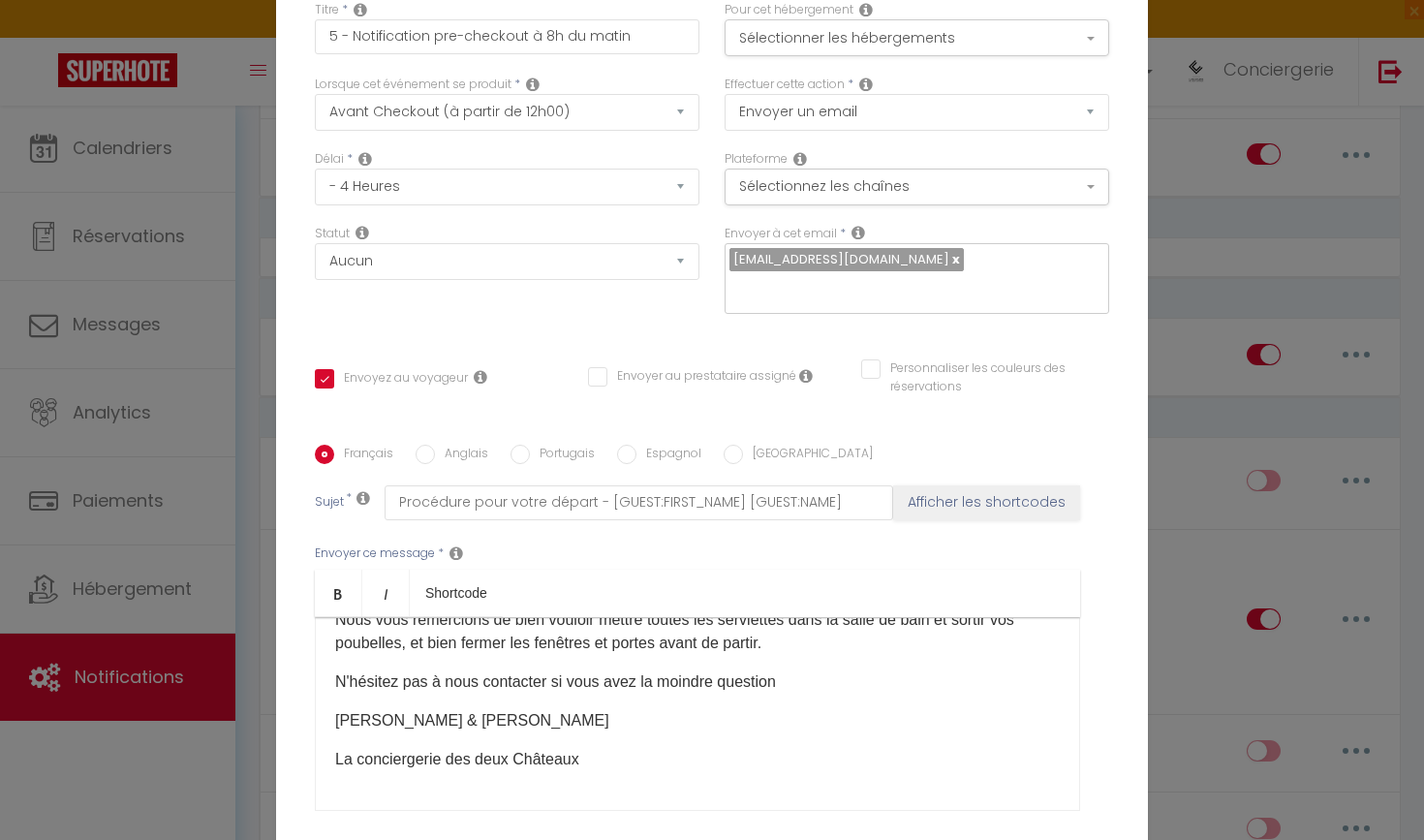
scroll to position [192, 0]
